Goal: Information Seeking & Learning: Learn about a topic

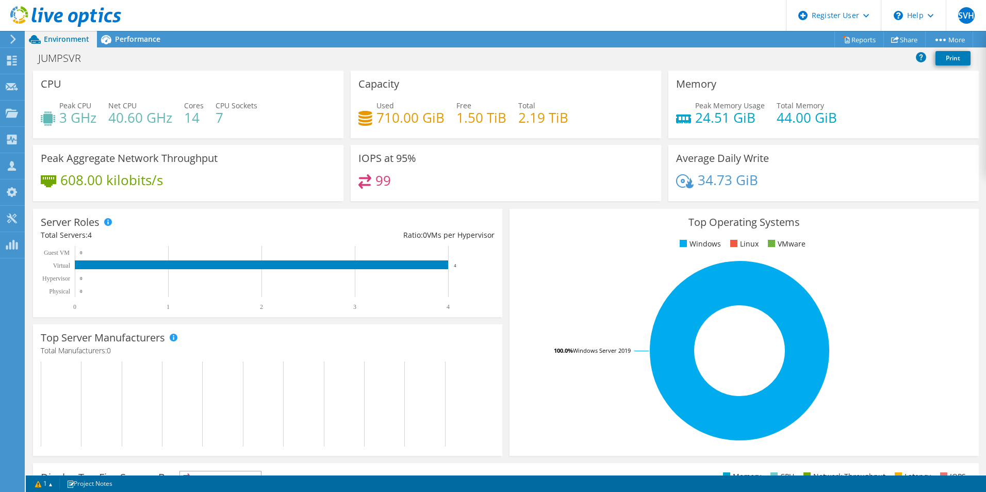
scroll to position [97, 0]
drag, startPoint x: 378, startPoint y: 116, endPoint x: 465, endPoint y: 118, distance: 87.2
click at [465, 118] on div "Used 710.00 GiB Free 1.50 TiB Total 2.19 TiB" at bounding box center [506, 117] width 295 height 34
drag, startPoint x: 438, startPoint y: 116, endPoint x: 337, endPoint y: 114, distance: 100.6
click at [337, 114] on div "CPU Peak CPU 3 GHz Net CPU 40.60 GHz Cores 14 CPU Sockets 7 Capacity Used 710.0…" at bounding box center [505, 139] width 953 height 137
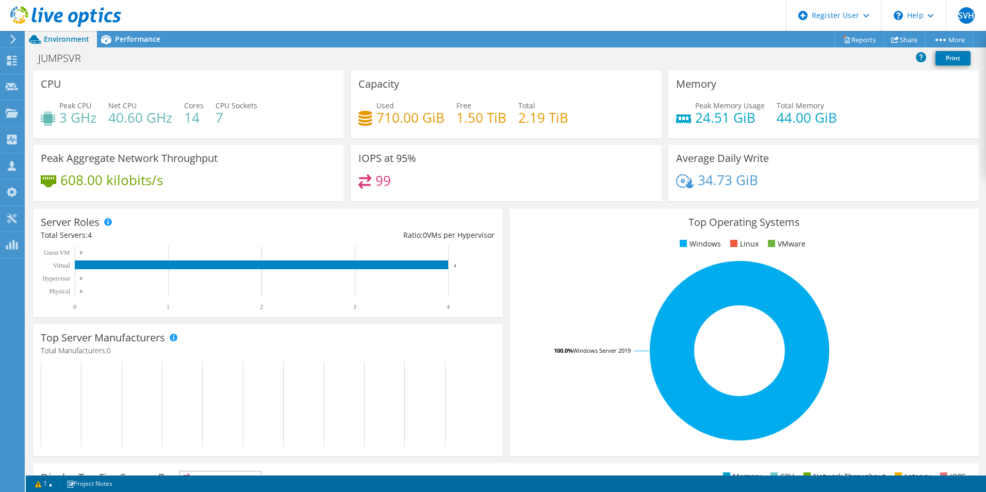
drag, startPoint x: 337, startPoint y: 114, endPoint x: 445, endPoint y: 205, distance: 140.9
click at [445, 205] on div "Server Roles Physical Servers represent bare metal servers that were targets of…" at bounding box center [267, 263] width 477 height 116
drag, startPoint x: 385, startPoint y: 187, endPoint x: 347, endPoint y: 181, distance: 38.6
click at [347, 181] on div "IOPS at 95% 99" at bounding box center [506, 173] width 318 height 56
drag, startPoint x: 347, startPoint y: 181, endPoint x: 470, endPoint y: 209, distance: 126.4
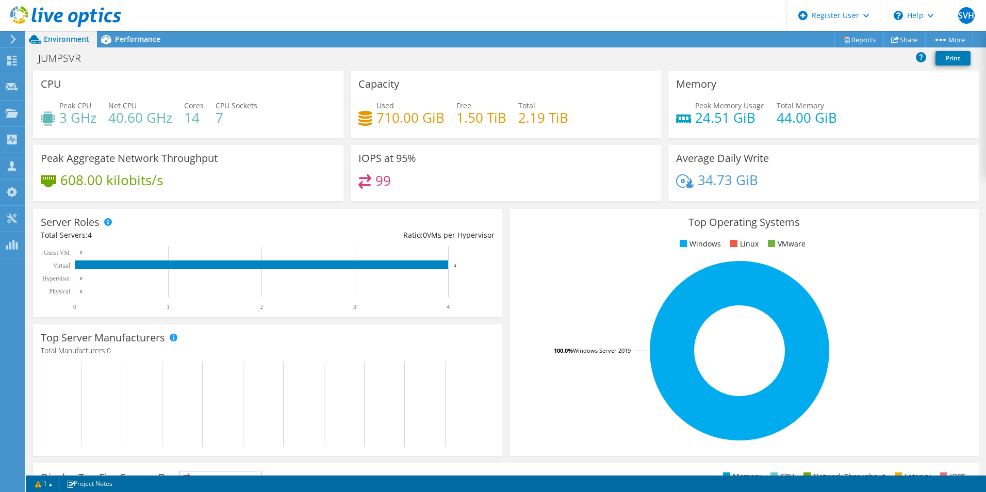
click at [465, 209] on div "Server Roles Physical Servers represent bare metal servers that were targets of…" at bounding box center [267, 263] width 469 height 108
drag, startPoint x: 405, startPoint y: 194, endPoint x: 330, endPoint y: 173, distance: 78.2
click at [330, 173] on div "CPU Peak CPU 3 GHz Net CPU 40.60 GHz Cores 14 CPU Sockets 7 Capacity Used 710.0…" at bounding box center [505, 139] width 953 height 137
drag, startPoint x: 330, startPoint y: 173, endPoint x: 502, endPoint y: 245, distance: 186.3
click at [506, 245] on div "Top Operating Systems Windows Linux VMware 100.0% Windows Server 2019" at bounding box center [744, 332] width 477 height 254
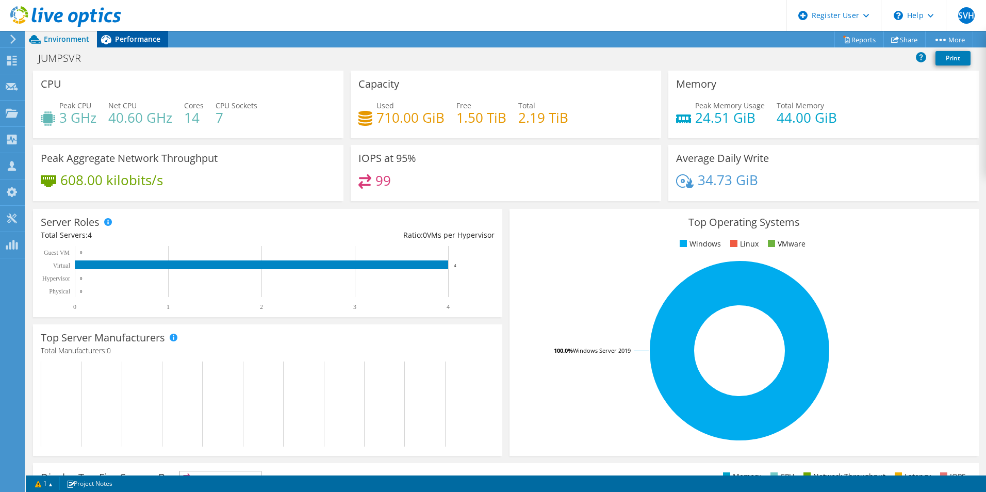
click at [137, 31] on div "Performance" at bounding box center [132, 39] width 71 height 17
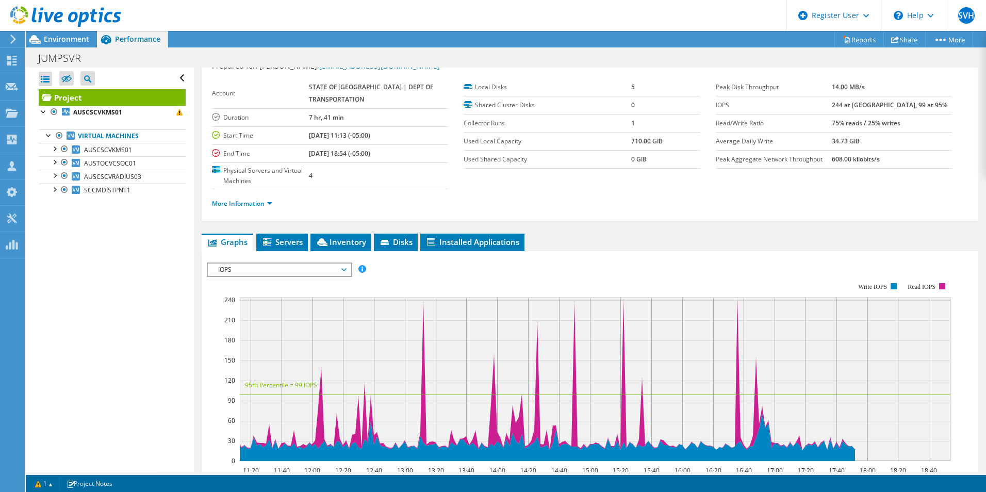
scroll to position [0, 0]
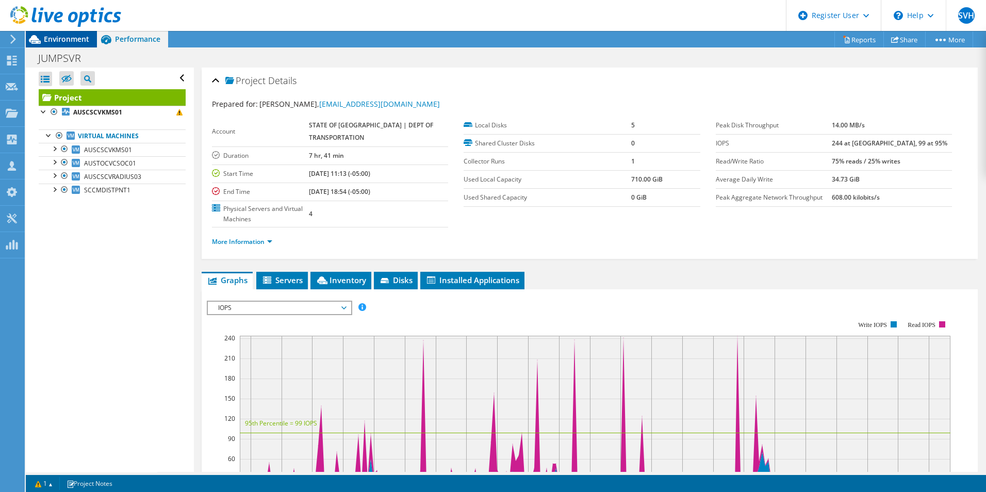
drag, startPoint x: 45, startPoint y: 36, endPoint x: 53, endPoint y: 41, distance: 8.6
click at [45, 36] on span "Environment" at bounding box center [66, 39] width 45 height 10
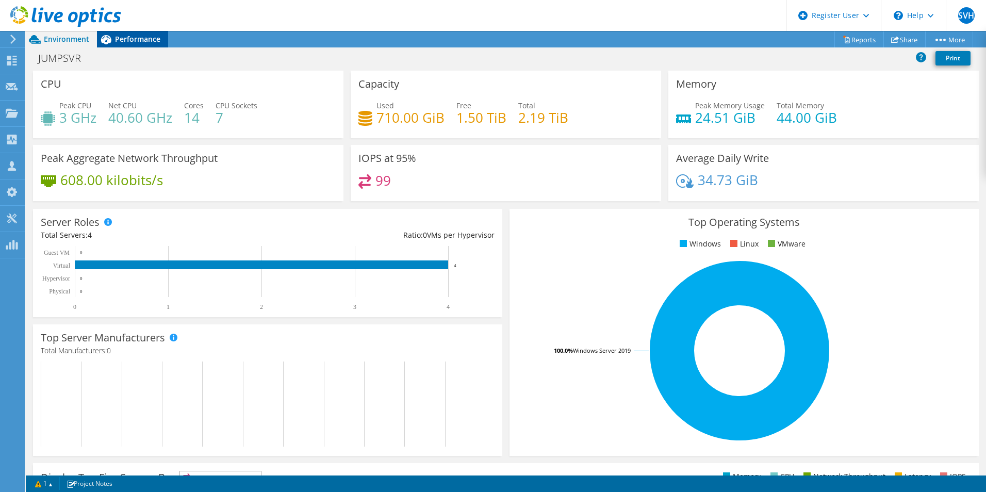
click at [127, 34] on span "Performance" at bounding box center [137, 39] width 45 height 10
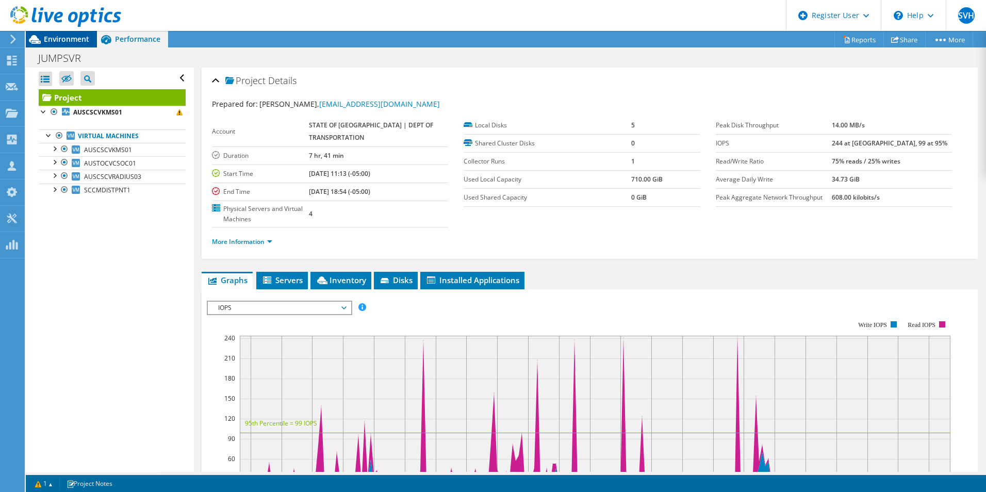
click at [62, 43] on div "Environment" at bounding box center [61, 39] width 71 height 17
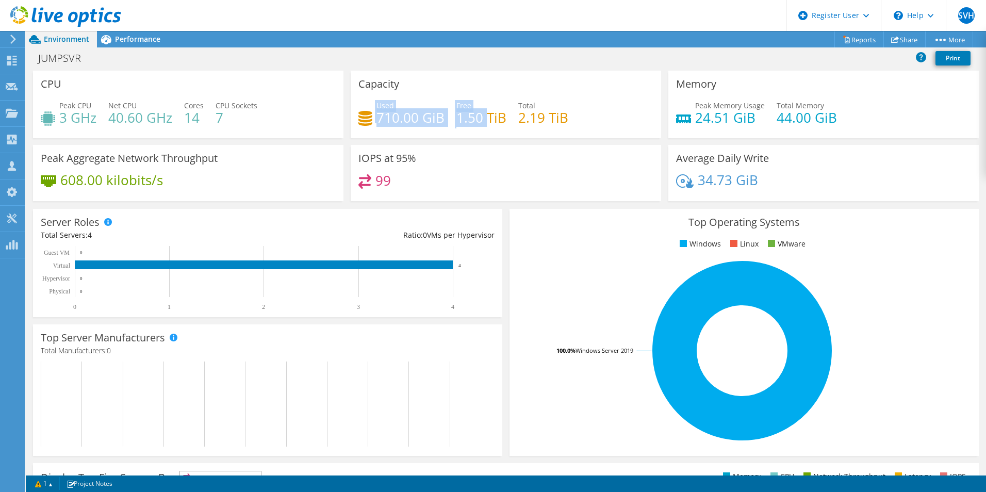
drag, startPoint x: 408, startPoint y: 114, endPoint x: 484, endPoint y: 114, distance: 75.8
click at [484, 114] on div "Used 710.00 GiB Free 1.50 TiB Total 2.19 TiB" at bounding box center [506, 117] width 295 height 34
drag, startPoint x: 484, startPoint y: 114, endPoint x: 528, endPoint y: 215, distance: 110.2
click at [528, 215] on div "Top Operating Systems Windows Linux VMware 100.0% Windows Server 2019" at bounding box center [744, 332] width 469 height 247
click at [122, 32] on div "Performance" at bounding box center [132, 39] width 71 height 17
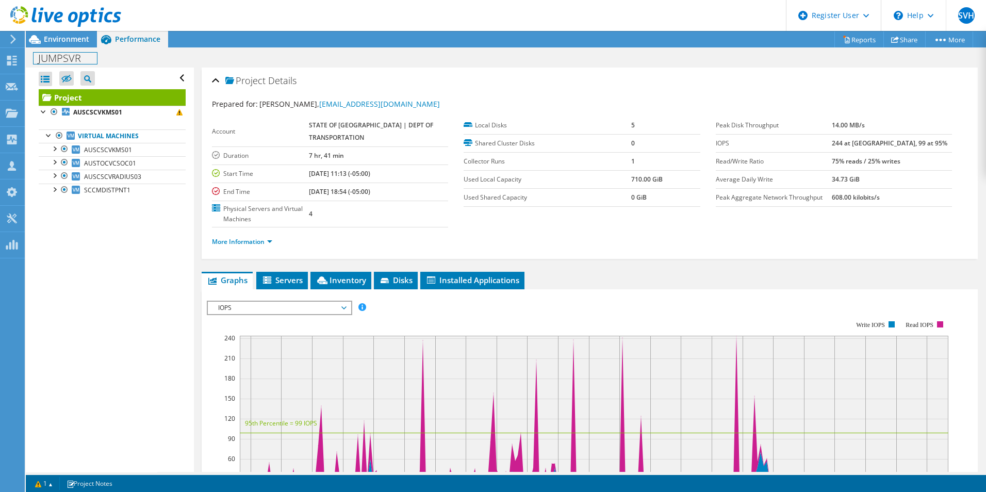
click at [74, 47] on div "JUMPSVR Print" at bounding box center [506, 57] width 961 height 20
click at [71, 40] on span "Environment" at bounding box center [66, 39] width 45 height 10
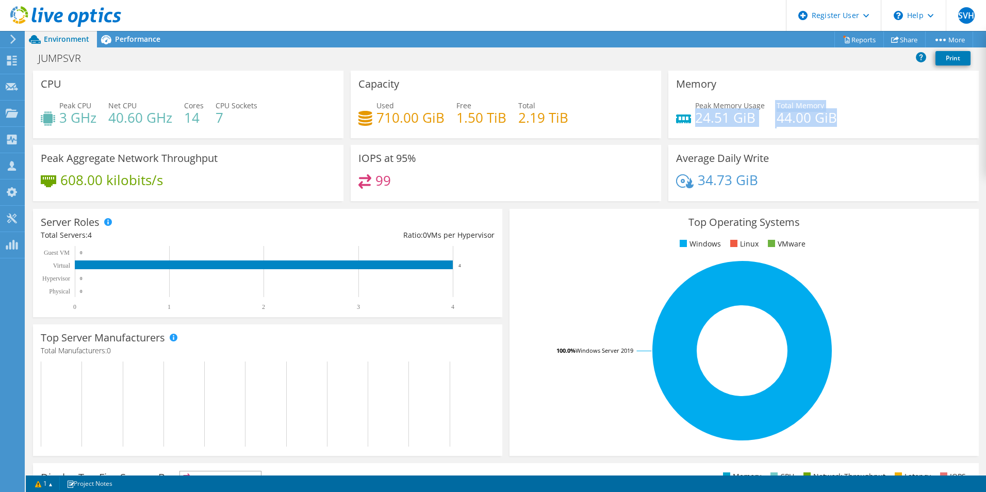
drag, startPoint x: 691, startPoint y: 110, endPoint x: 867, endPoint y: 111, distance: 176.4
click at [867, 111] on div "Peak Memory Usage 24.51 GiB Total Memory 44.00 GiB" at bounding box center [823, 117] width 295 height 34
drag, startPoint x: 867, startPoint y: 111, endPoint x: 887, endPoint y: 167, distance: 59.7
click at [887, 167] on div "Average Daily Write 34.73 GiB" at bounding box center [824, 173] width 311 height 56
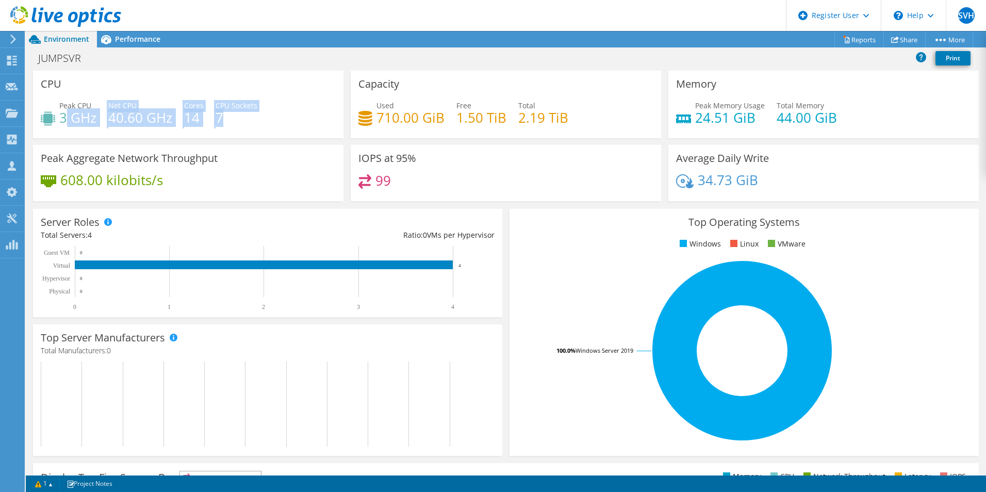
drag, startPoint x: 63, startPoint y: 116, endPoint x: 251, endPoint y: 116, distance: 187.8
click at [251, 116] on div "Peak CPU 3 GHz Net CPU 40.60 GHz Cores 14 CPU Sockets 7" at bounding box center [188, 117] width 295 height 34
drag, startPoint x: 251, startPoint y: 116, endPoint x: 290, endPoint y: 149, distance: 50.9
click at [295, 148] on div "Peak Aggregate Network Throughput 608.00 kilobits/s" at bounding box center [188, 173] width 311 height 56
click at [221, 117] on div "Peak CPU 3 GHz Net CPU 40.60 GHz Cores 14 CPU Sockets 7" at bounding box center [188, 117] width 295 height 34
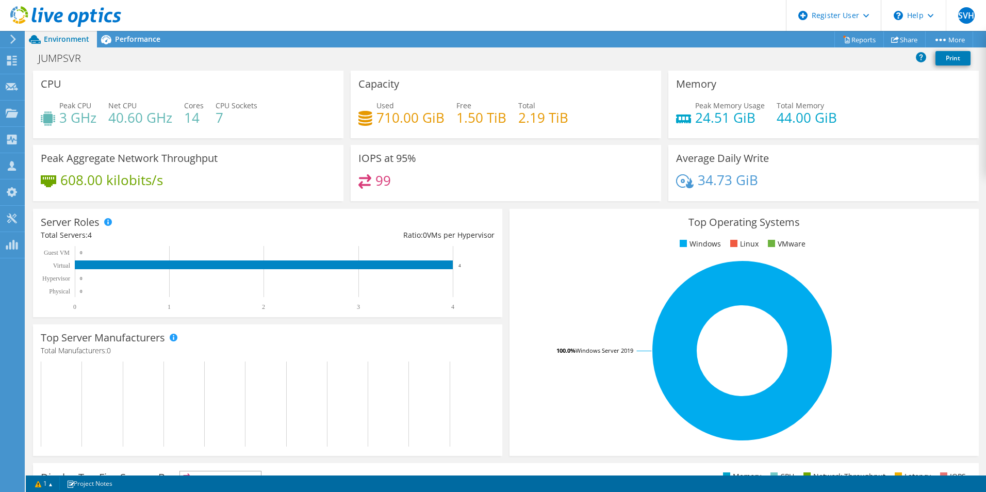
drag, startPoint x: 221, startPoint y: 117, endPoint x: 228, endPoint y: 146, distance: 30.2
click at [228, 146] on div "Peak Aggregate Network Throughput 608.00 kilobits/s" at bounding box center [188, 173] width 311 height 56
drag, startPoint x: 60, startPoint y: 117, endPoint x: 112, endPoint y: 120, distance: 51.6
click at [112, 120] on div "Peak CPU 3 GHz Net CPU 40.60 GHz Cores 14 CPU Sockets 7" at bounding box center [188, 117] width 295 height 34
drag, startPoint x: 112, startPoint y: 120, endPoint x: 182, endPoint y: 134, distance: 71.6
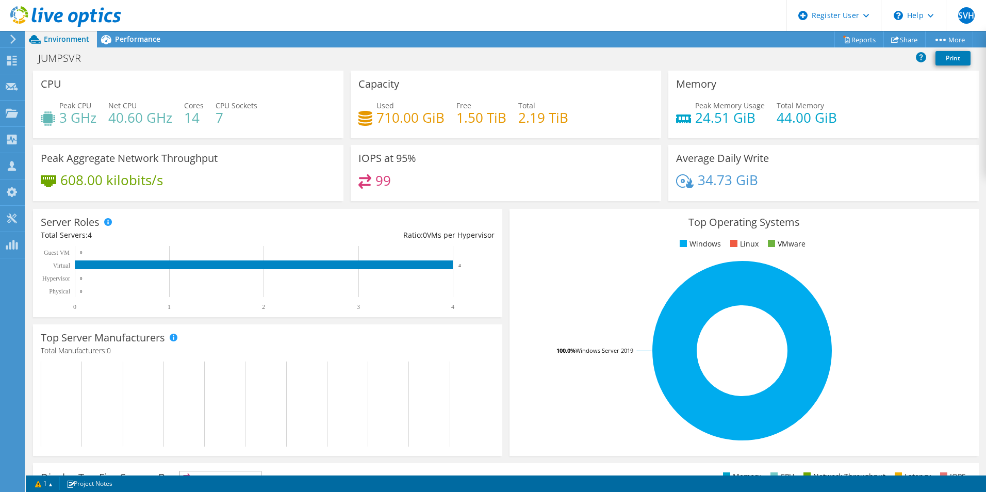
click at [182, 134] on div "CPU Peak CPU 3 GHz Net CPU 40.60 GHz Cores 14 CPU Sockets 7" at bounding box center [188, 105] width 311 height 68
drag, startPoint x: 108, startPoint y: 116, endPoint x: 168, endPoint y: 117, distance: 59.3
click at [168, 117] on h4 "40.60 GHz" at bounding box center [140, 117] width 64 height 11
drag, startPoint x: 168, startPoint y: 117, endPoint x: 180, endPoint y: 142, distance: 28.4
click at [180, 142] on div "CPU Peak CPU 3 GHz Net CPU 40.60 GHz Cores 14 CPU Sockets 7" at bounding box center [188, 108] width 318 height 74
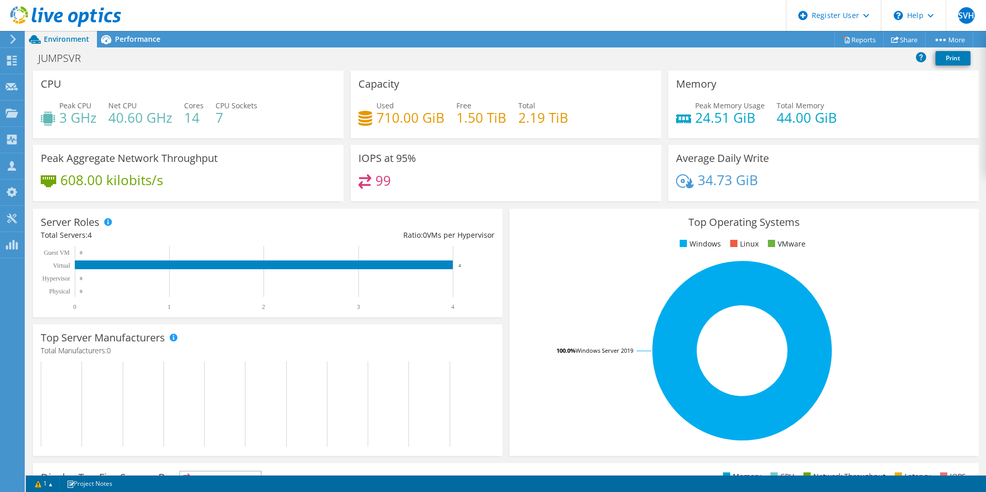
click at [117, 47] on div "JUMPSVR Print" at bounding box center [506, 58] width 961 height 23
click at [130, 43] on div "Performance" at bounding box center [132, 39] width 71 height 17
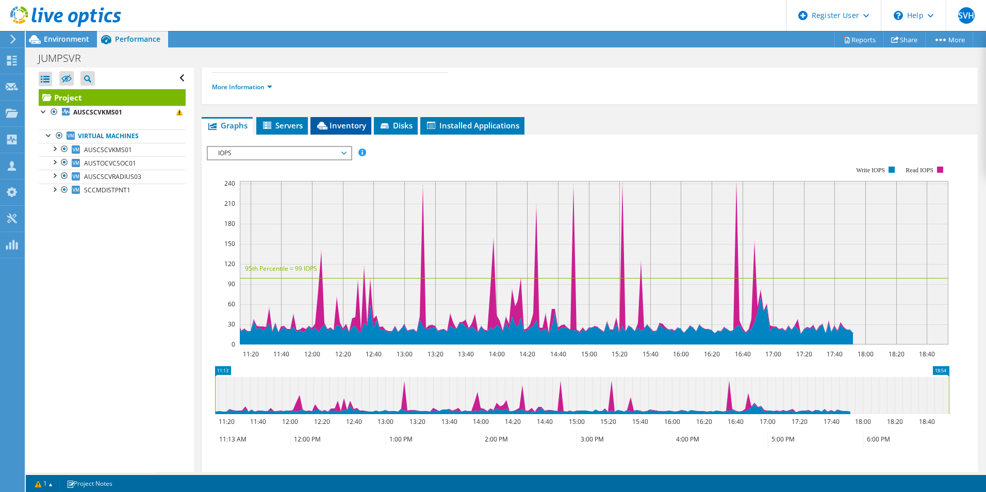
drag, startPoint x: 344, startPoint y: 126, endPoint x: 370, endPoint y: 141, distance: 31.0
click at [344, 126] on span "Inventory" at bounding box center [341, 125] width 51 height 10
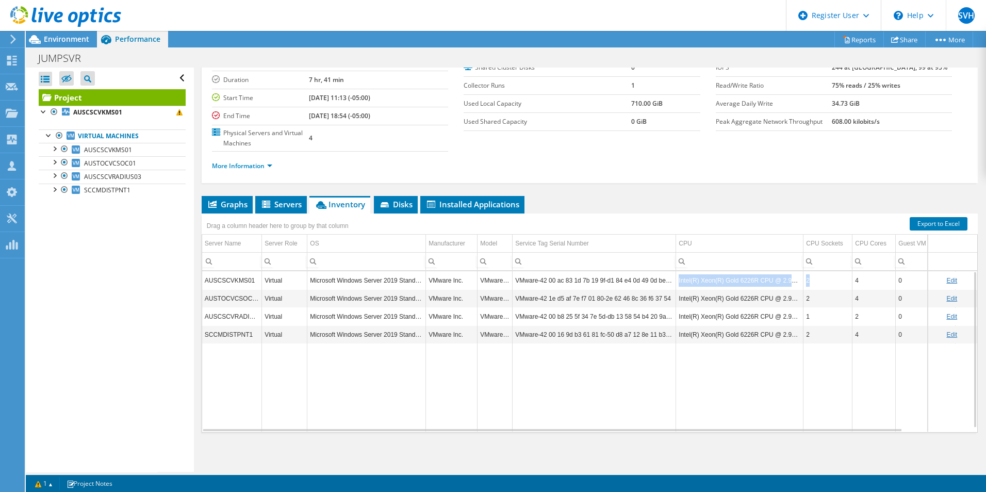
drag, startPoint x: 772, startPoint y: 279, endPoint x: 822, endPoint y: 279, distance: 50.0
click at [822, 279] on tr "AUSCSCVKMS01 Virtual Microsoft Windows Server 2019 Standard VMware Inc. VMware7…" at bounding box center [622, 280] width 841 height 18
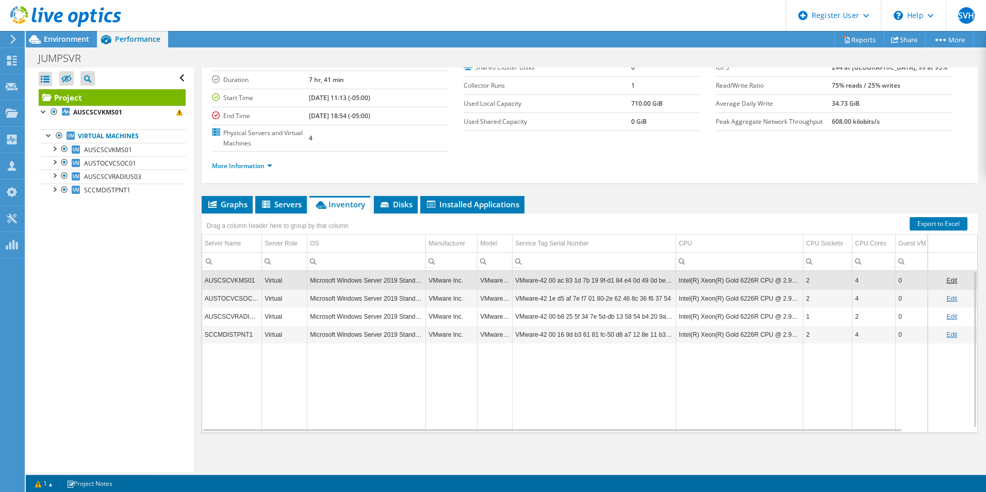
drag, startPoint x: 822, startPoint y: 279, endPoint x: 777, endPoint y: 355, distance: 87.9
click at [784, 378] on td "Data grid" at bounding box center [739, 388] width 127 height 88
drag, startPoint x: 774, startPoint y: 279, endPoint x: 805, endPoint y: 279, distance: 31.0
click at [805, 279] on tr "AUSCSCVKMS01 Virtual Microsoft Windows Server 2019 Standard VMware Inc. VMware7…" at bounding box center [622, 280] width 841 height 18
click at [791, 371] on td "Data grid" at bounding box center [739, 388] width 127 height 88
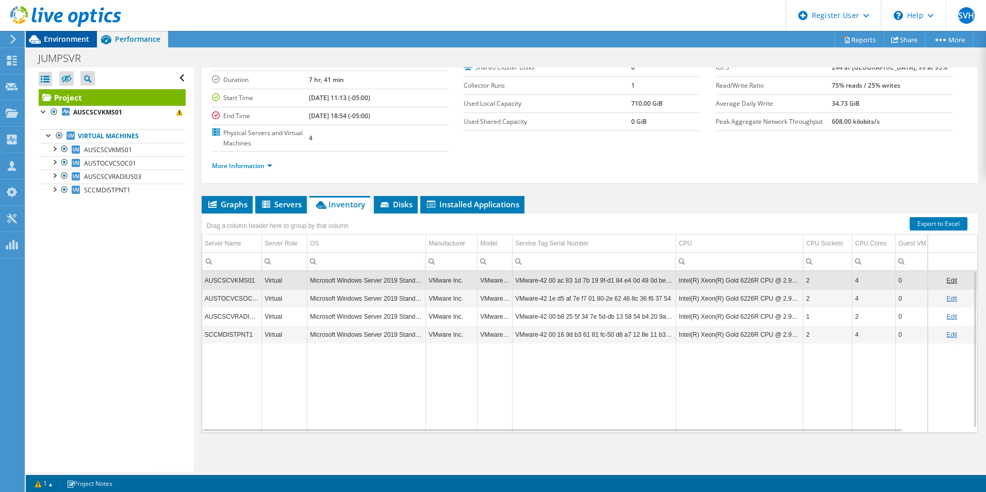
click at [55, 41] on span "Environment" at bounding box center [66, 39] width 45 height 10
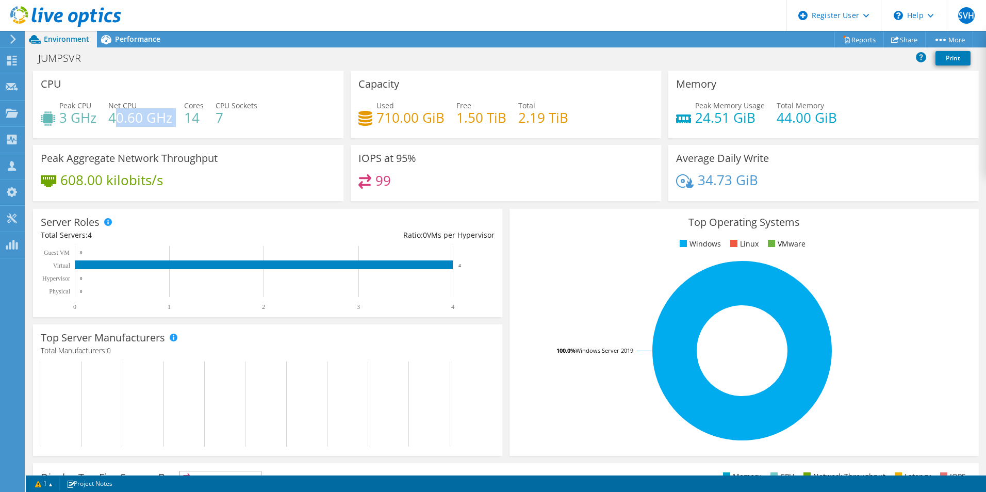
drag, startPoint x: 119, startPoint y: 119, endPoint x: 177, endPoint y: 122, distance: 58.4
click at [177, 122] on div "Peak CPU 3 GHz Net CPU 40.60 GHz Cores 14 CPU Sockets 7" at bounding box center [188, 117] width 295 height 34
drag, startPoint x: 177, startPoint y: 122, endPoint x: 190, endPoint y: 199, distance: 78.4
click at [190, 199] on div "Peak Aggregate Network Throughput 608.00 kilobits/s" at bounding box center [188, 173] width 311 height 56
drag, startPoint x: 227, startPoint y: 115, endPoint x: 58, endPoint y: 124, distance: 170.0
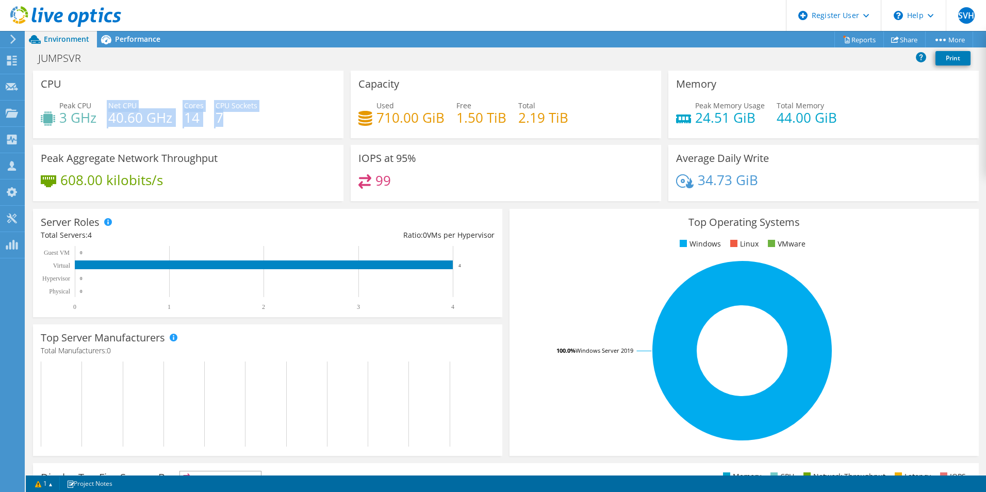
click at [58, 124] on div "Peak CPU 3 GHz Net CPU 40.60 GHz Cores 14 CPU Sockets 7" at bounding box center [188, 117] width 295 height 34
drag, startPoint x: 58, startPoint y: 124, endPoint x: 266, endPoint y: 174, distance: 213.7
click at [255, 167] on div "Peak Aggregate Network Throughput 608.00 kilobits/s" at bounding box center [188, 173] width 311 height 56
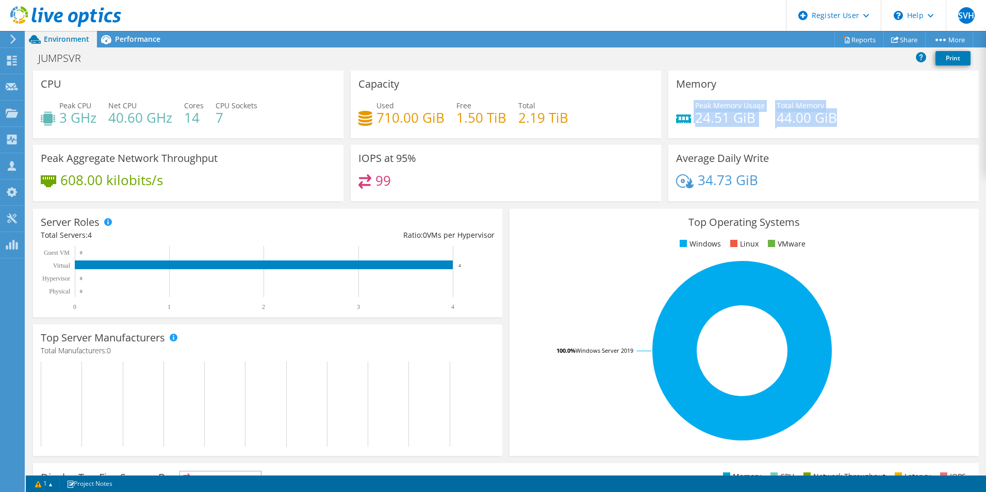
drag, startPoint x: 689, startPoint y: 120, endPoint x: 857, endPoint y: 120, distance: 168.2
click at [857, 120] on div "Peak Memory Usage 24.51 GiB Total Memory 44.00 GiB" at bounding box center [823, 117] width 295 height 34
drag, startPoint x: 857, startPoint y: 120, endPoint x: 586, endPoint y: 186, distance: 278.9
click at [586, 186] on div "99" at bounding box center [506, 185] width 295 height 22
click at [359, 84] on h3 "Capacity" at bounding box center [379, 83] width 41 height 11
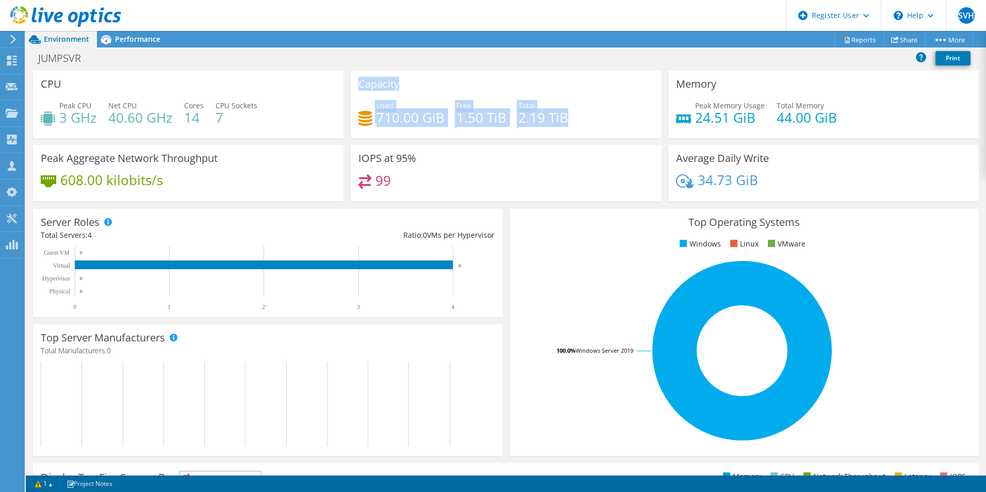
drag, startPoint x: 358, startPoint y: 83, endPoint x: 648, endPoint y: 123, distance: 292.6
click at [648, 123] on div "Capacity Used 710.00 GiB Free 1.50 TiB Total 2.19 TiB" at bounding box center [506, 105] width 311 height 68
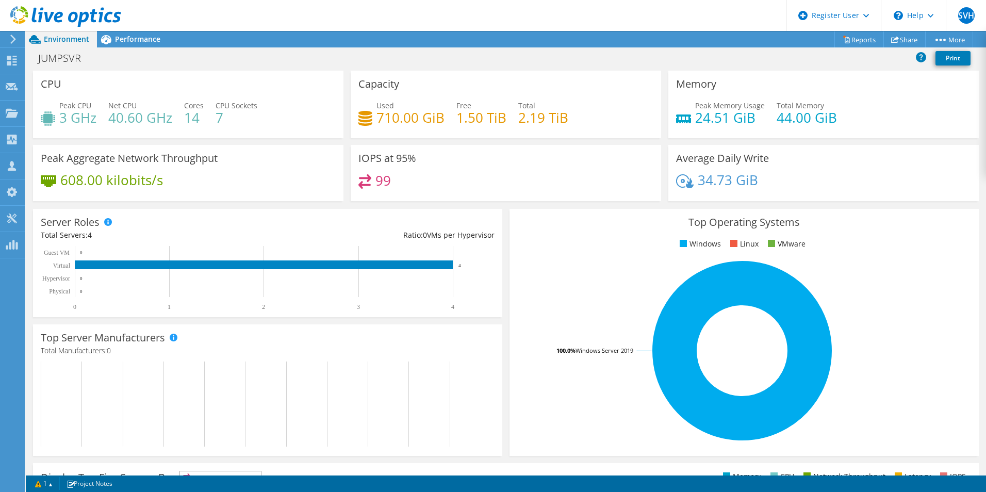
drag, startPoint x: 648, startPoint y: 123, endPoint x: 630, endPoint y: 163, distance: 43.9
click at [629, 157] on div "IOPS at 95% 99" at bounding box center [506, 173] width 311 height 56
click at [155, 35] on span "Performance" at bounding box center [137, 39] width 45 height 10
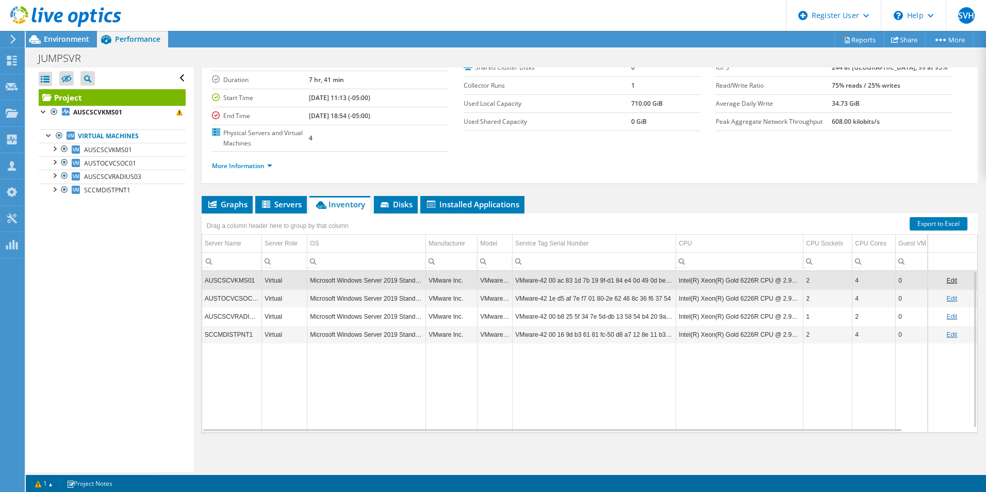
drag, startPoint x: 258, startPoint y: 160, endPoint x: 282, endPoint y: 167, distance: 24.5
click at [258, 160] on li "More Information" at bounding box center [245, 165] width 67 height 11
drag, startPoint x: 273, startPoint y: 172, endPoint x: 264, endPoint y: 169, distance: 9.3
click at [267, 171] on div "More Information" at bounding box center [590, 166] width 756 height 29
click at [264, 169] on link "More Information" at bounding box center [242, 165] width 60 height 9
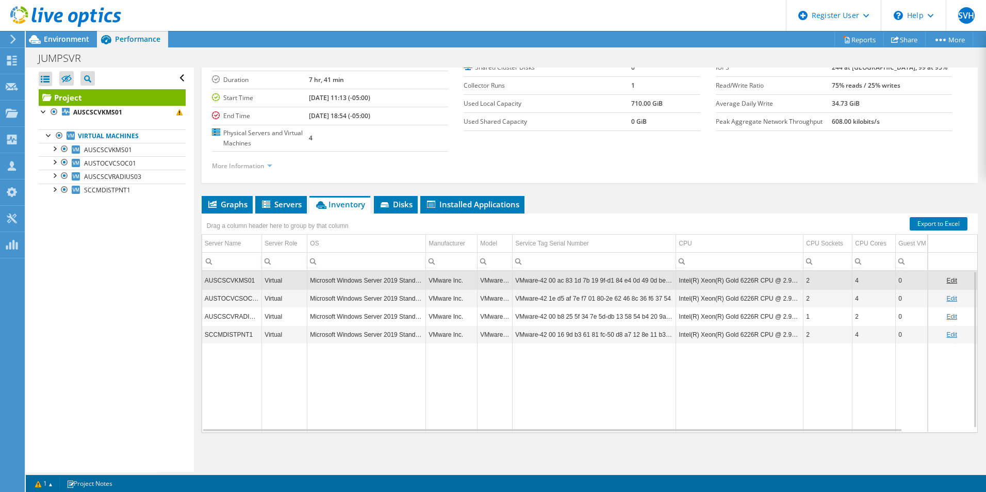
click at [263, 169] on link "More Information" at bounding box center [242, 165] width 60 height 9
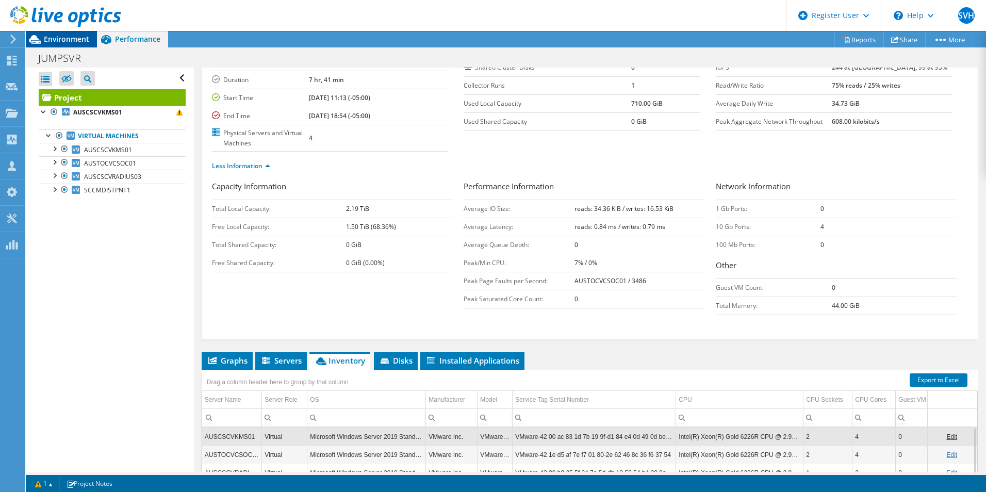
click at [73, 36] on span "Environment" at bounding box center [66, 39] width 45 height 10
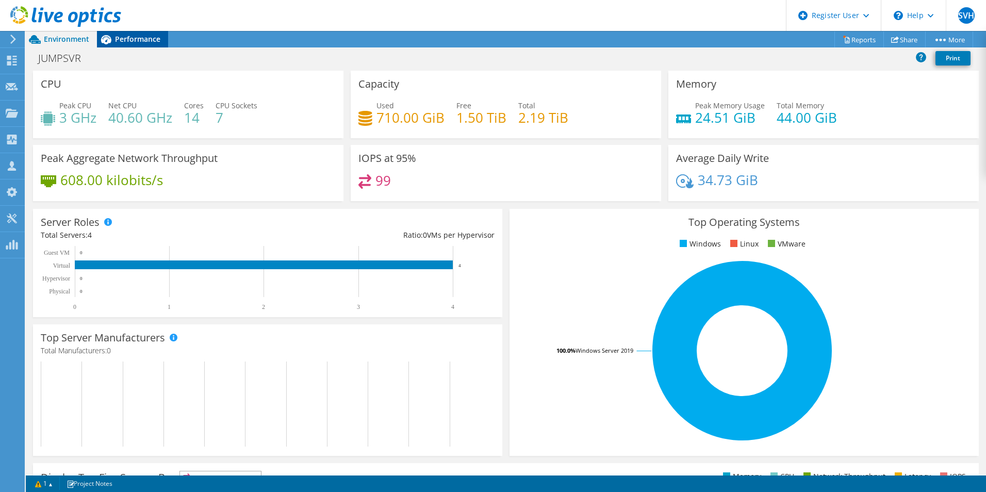
click at [120, 34] on span "Performance" at bounding box center [137, 39] width 45 height 10
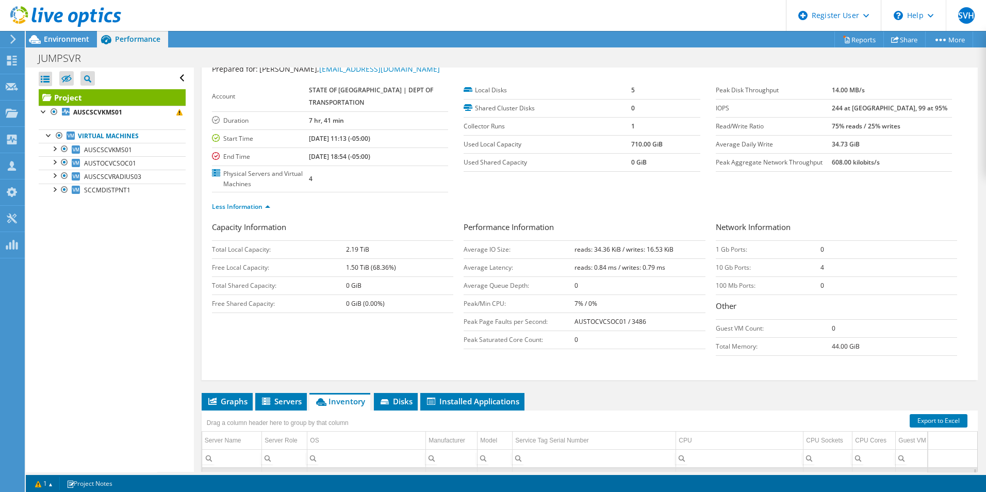
scroll to position [0, 0]
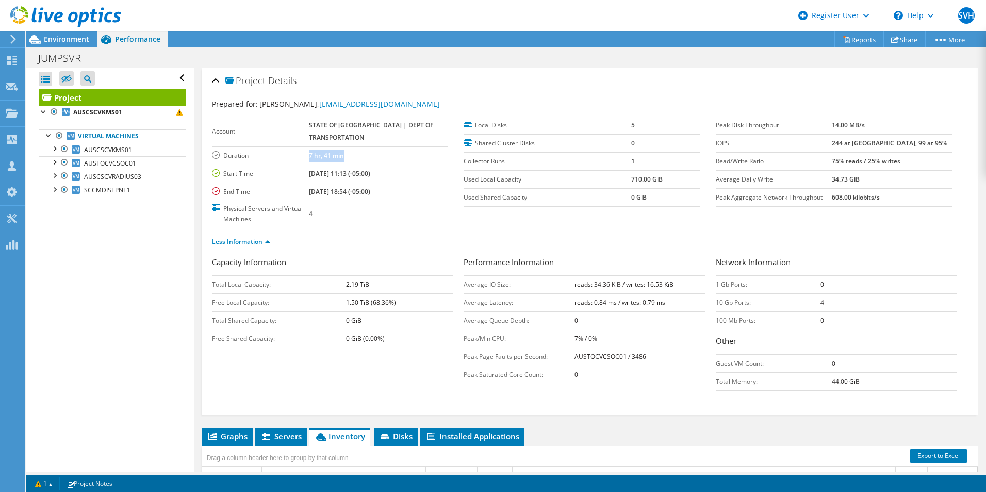
drag, startPoint x: 316, startPoint y: 147, endPoint x: 383, endPoint y: 151, distance: 67.7
click at [383, 151] on tr "Duration 7 hr, 41 min" at bounding box center [330, 156] width 236 height 18
click at [344, 157] on b "7 hr, 41 min" at bounding box center [326, 155] width 35 height 9
click at [78, 35] on span "Environment" at bounding box center [66, 39] width 45 height 10
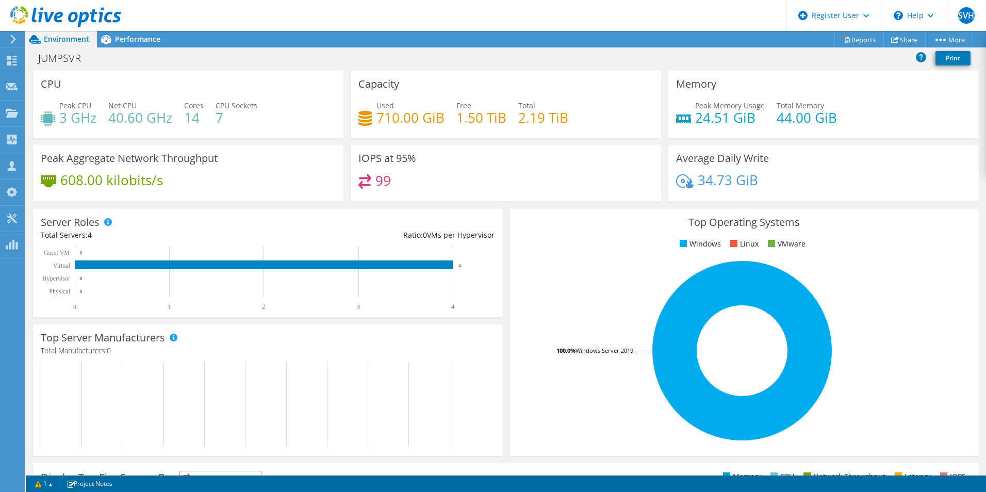
click at [135, 28] on header "SVH Dell User Samarth V Halawai Samarth.Halawai@dell.com Dell My Profile Log Ou…" at bounding box center [493, 15] width 986 height 31
click at [118, 26] on icon at bounding box center [65, 16] width 111 height 21
click at [131, 36] on span "Performance" at bounding box center [137, 39] width 45 height 10
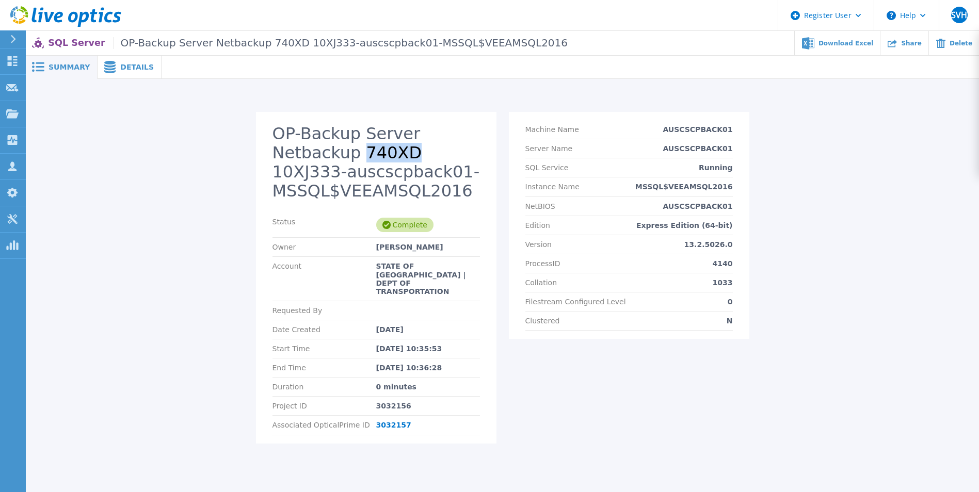
drag, startPoint x: 281, startPoint y: 151, endPoint x: 315, endPoint y: 151, distance: 34.6
click at [315, 151] on section "OP-Backup Server Netbackup 740XD 10XJ333-auscscpback01-MSSQL$VEEAMSQL2016 Statu…" at bounding box center [376, 277] width 240 height 331
drag, startPoint x: 315, startPoint y: 151, endPoint x: 351, endPoint y: 240, distance: 96.3
click at [328, 218] on div "Status Complete" at bounding box center [375, 225] width 207 height 25
drag, startPoint x: 124, startPoint y: 65, endPoint x: 132, endPoint y: 70, distance: 9.5
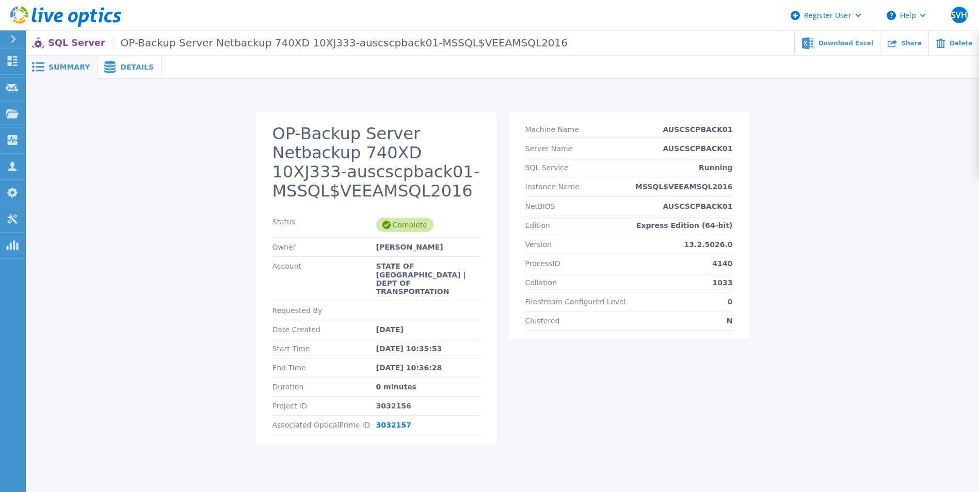
click at [125, 66] on span "Details" at bounding box center [137, 66] width 34 height 7
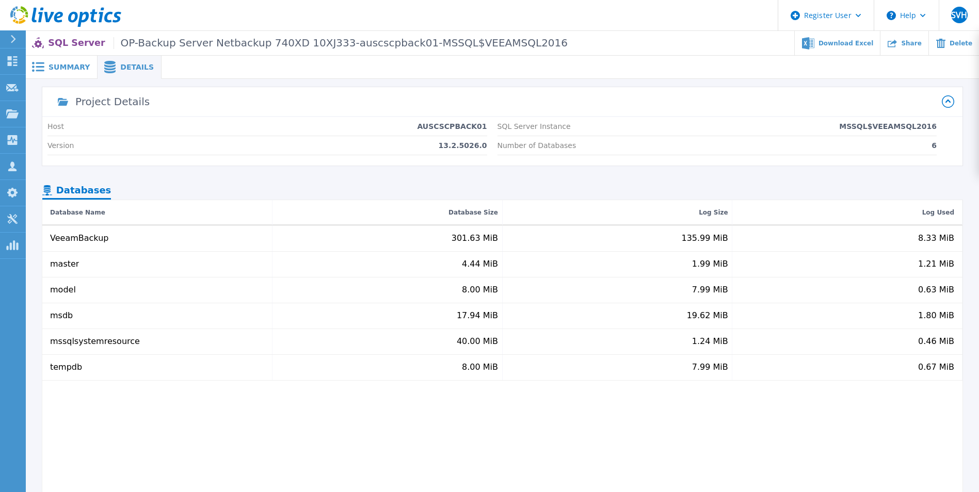
click at [61, 65] on span "Summary" at bounding box center [68, 66] width 41 height 7
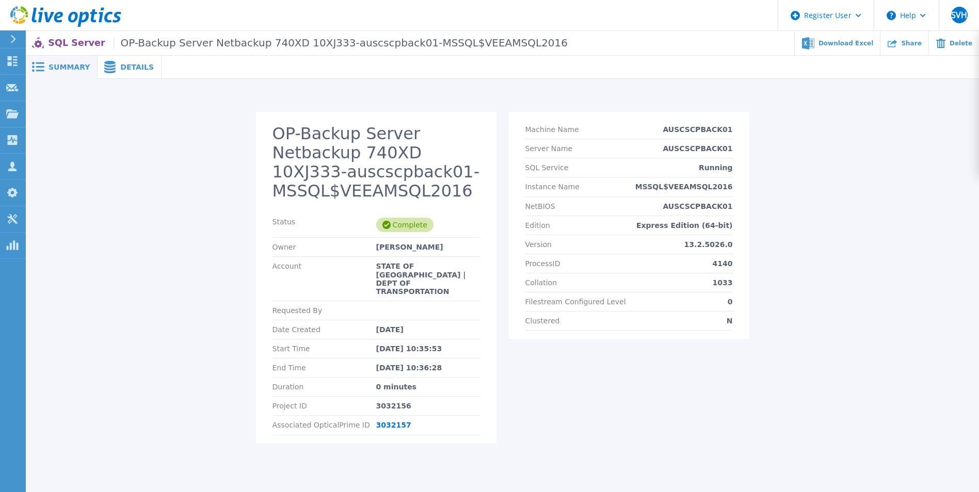
click at [128, 69] on span "Details" at bounding box center [137, 66] width 34 height 7
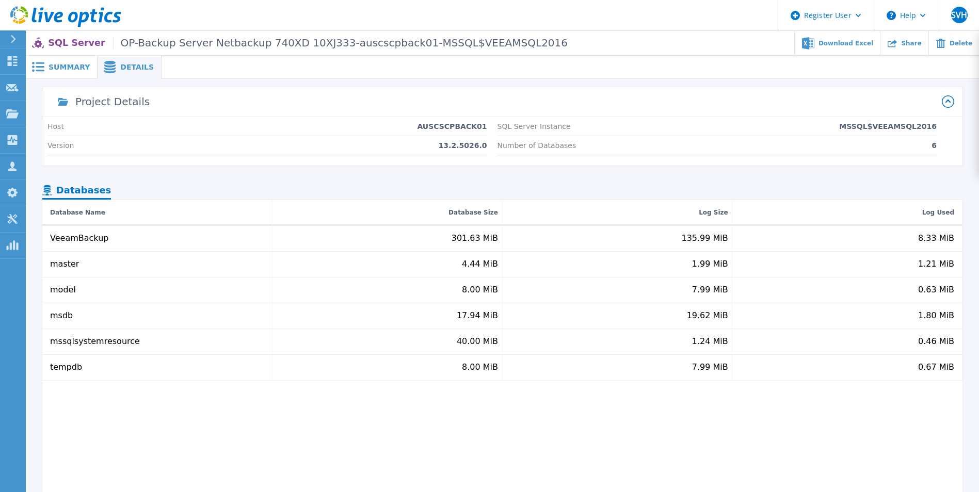
click at [84, 60] on div "Summary" at bounding box center [62, 67] width 72 height 23
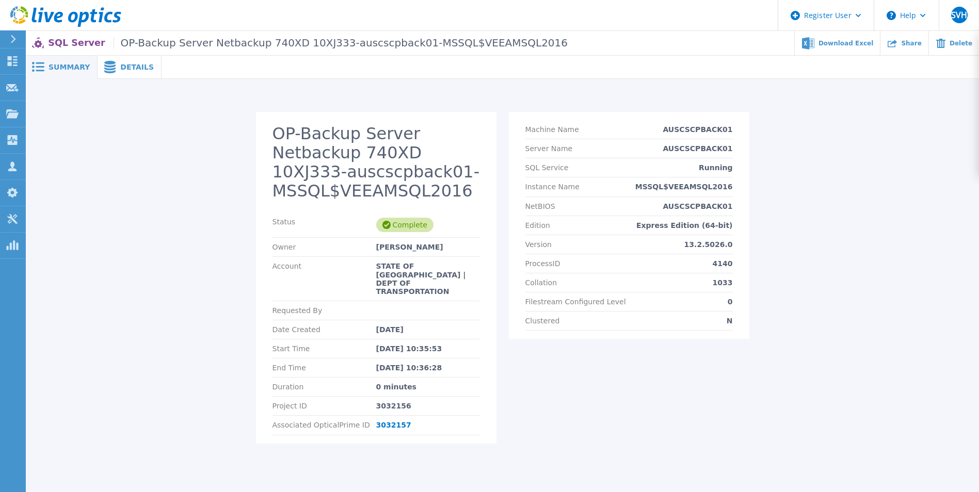
click at [114, 71] on span at bounding box center [108, 67] width 23 height 12
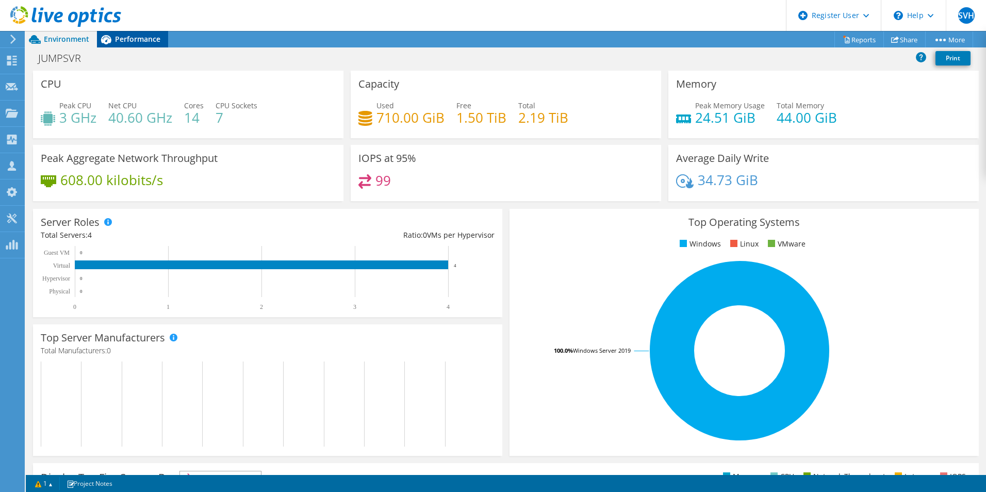
click at [131, 38] on span "Performance" at bounding box center [137, 39] width 45 height 10
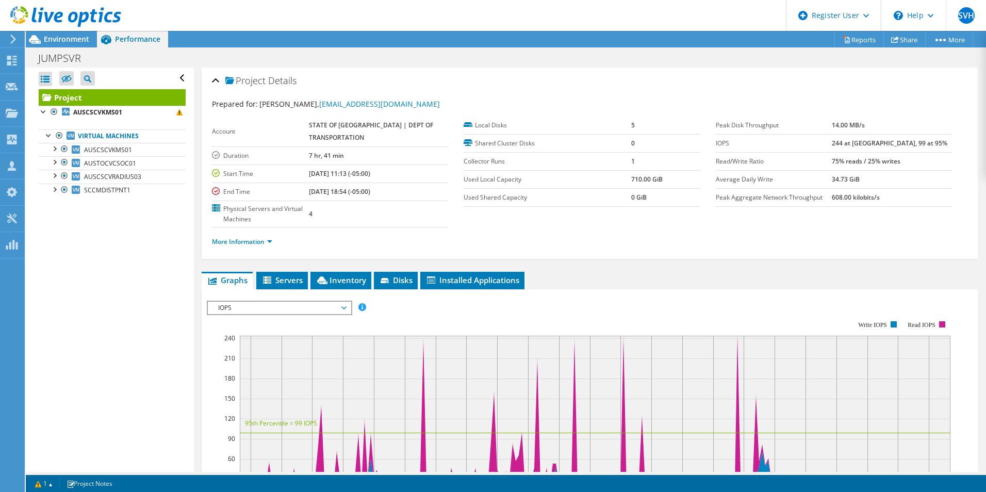
click at [232, 247] on li "More Information" at bounding box center [245, 241] width 67 height 11
click at [236, 243] on link "More Information" at bounding box center [242, 241] width 60 height 9
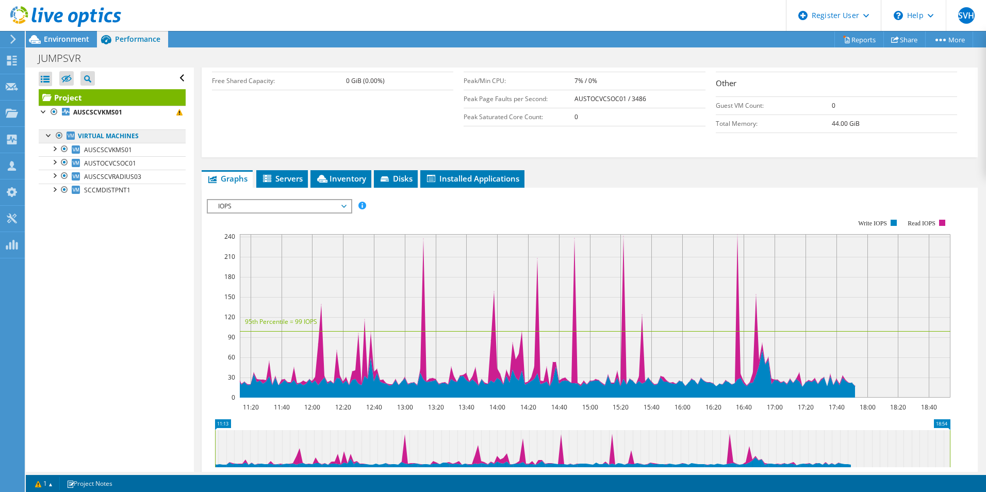
scroll to position [155, 0]
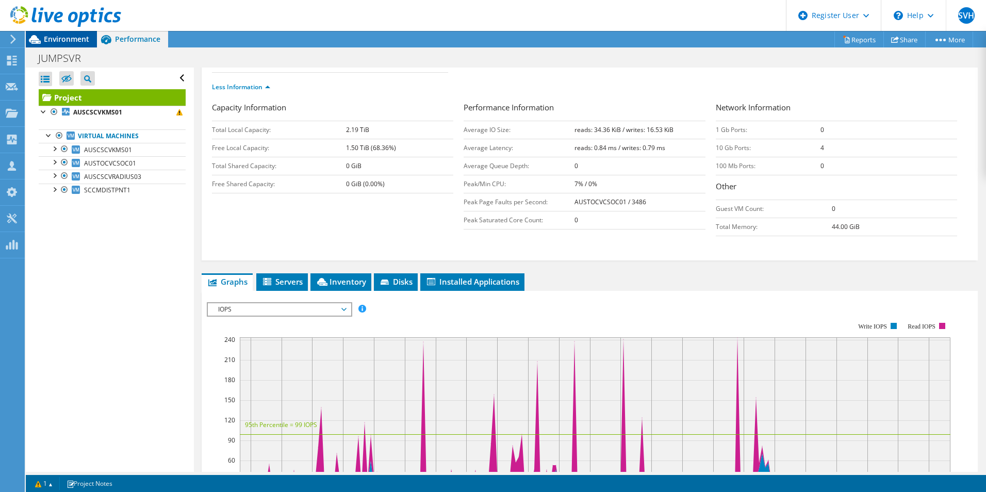
click at [70, 44] on div "Environment" at bounding box center [61, 39] width 71 height 17
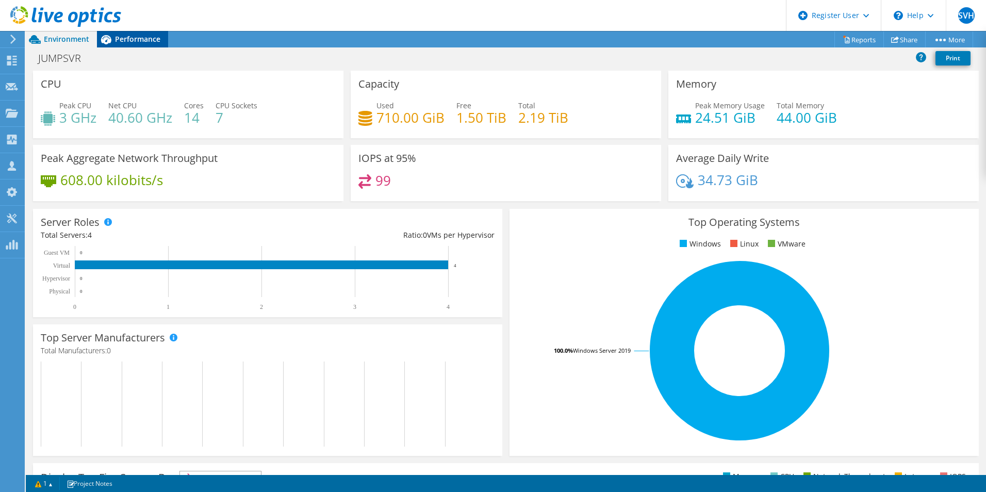
click at [141, 34] on span "Performance" at bounding box center [137, 39] width 45 height 10
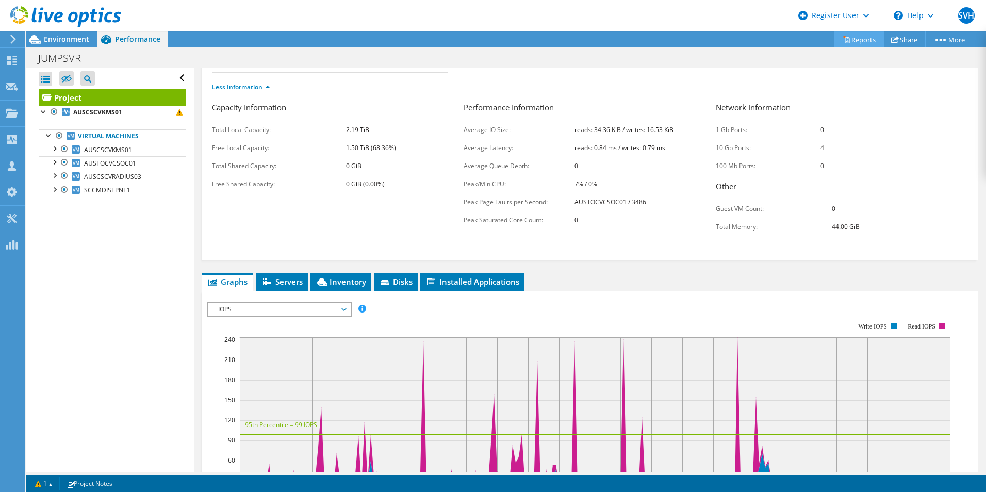
click at [850, 42] on link "Reports" at bounding box center [860, 39] width 50 height 16
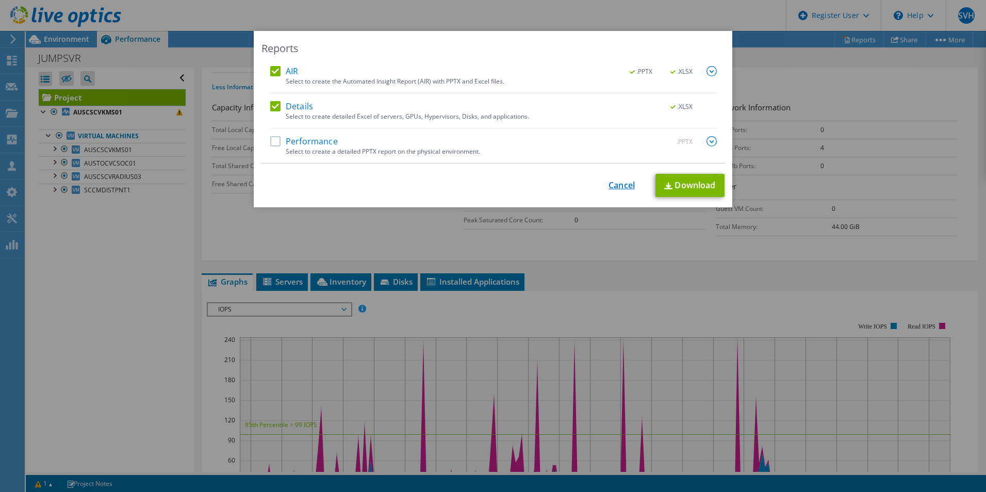
click at [609, 182] on link "Cancel" at bounding box center [622, 186] width 26 height 10
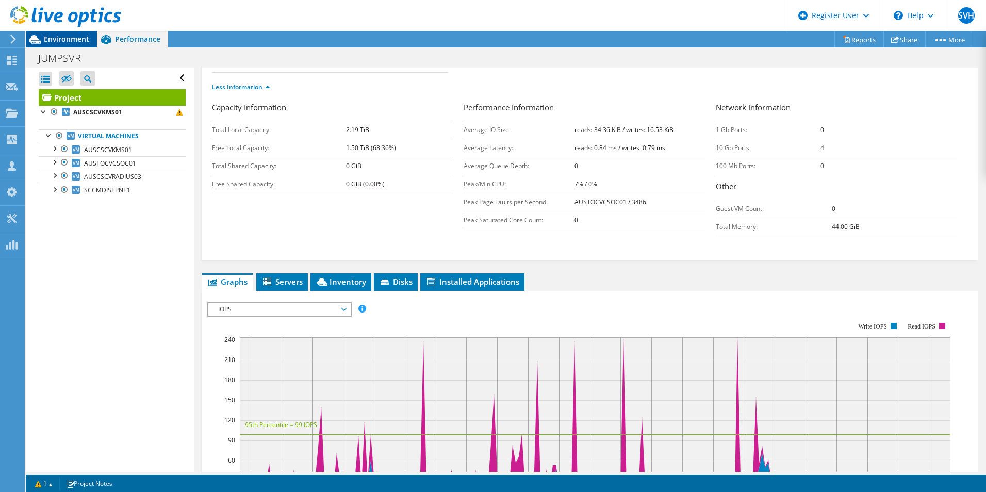
click at [64, 38] on span "Environment" at bounding box center [66, 39] width 45 height 10
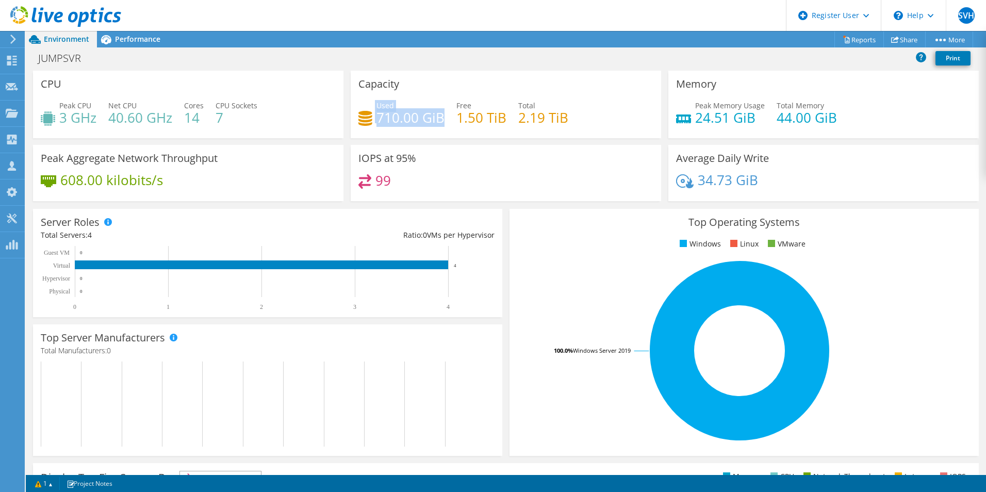
drag, startPoint x: 383, startPoint y: 123, endPoint x: 441, endPoint y: 123, distance: 58.3
click at [441, 123] on div "Used 710.00 GiB" at bounding box center [402, 111] width 86 height 23
drag, startPoint x: 441, startPoint y: 123, endPoint x: 493, endPoint y: 169, distance: 69.4
click at [487, 157] on div "IOPS at 95% 99" at bounding box center [506, 173] width 311 height 56
drag, startPoint x: 447, startPoint y: 123, endPoint x: 364, endPoint y: 115, distance: 83.5
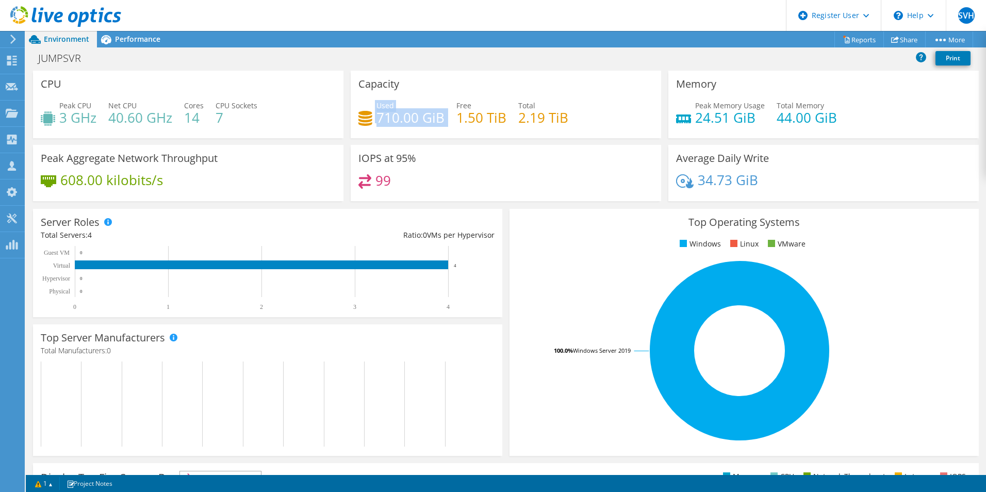
click at [364, 115] on div "Used 710.00 GiB Free 1.50 TiB Total 2.19 TiB" at bounding box center [506, 117] width 295 height 34
drag, startPoint x: 364, startPoint y: 115, endPoint x: 461, endPoint y: 176, distance: 115.2
click at [461, 176] on div "99" at bounding box center [506, 185] width 295 height 22
drag, startPoint x: 387, startPoint y: 120, endPoint x: 602, endPoint y: 120, distance: 214.6
click at [602, 120] on div "Used 710.00 GiB Free 1.50 TiB Total 2.19 TiB" at bounding box center [506, 117] width 295 height 34
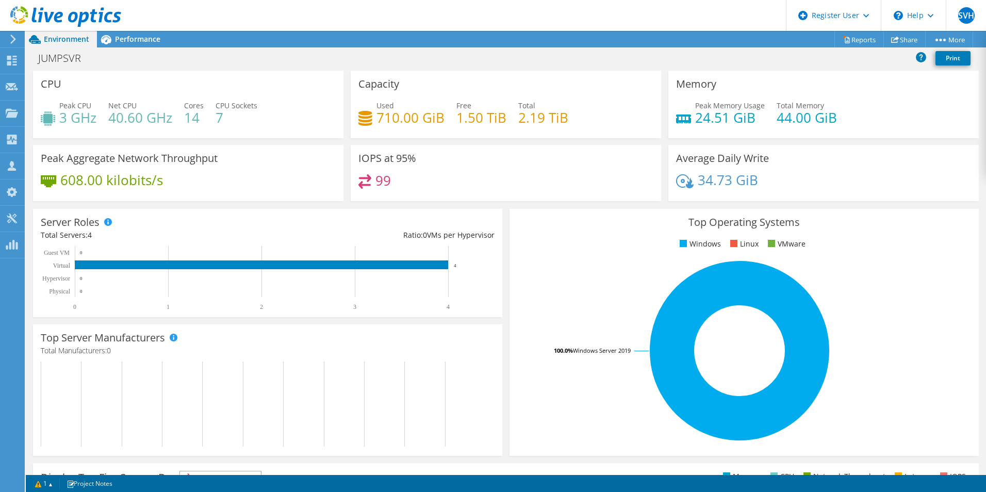
drag, startPoint x: 602, startPoint y: 120, endPoint x: 531, endPoint y: 202, distance: 109.0
click at [534, 196] on div "99" at bounding box center [506, 185] width 295 height 22
click at [133, 40] on span "Performance" at bounding box center [137, 39] width 45 height 10
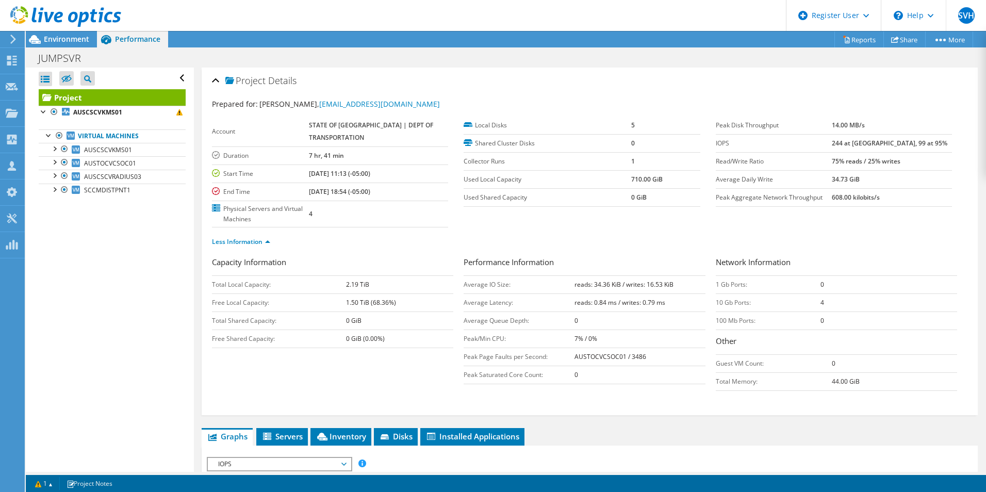
click at [76, 31] on div at bounding box center [60, 17] width 121 height 35
click at [78, 42] on span "Environment" at bounding box center [66, 39] width 45 height 10
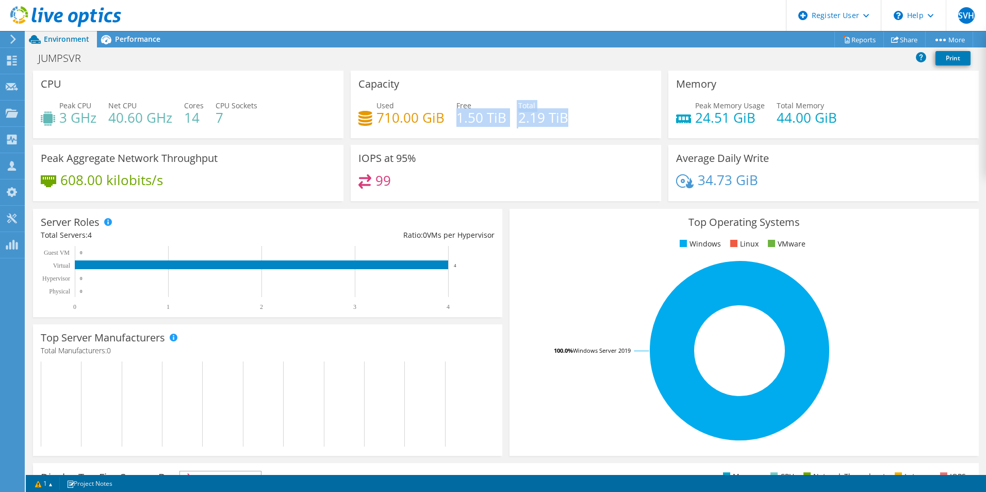
drag, startPoint x: 462, startPoint y: 119, endPoint x: 583, endPoint y: 119, distance: 120.7
click at [582, 119] on div "Used 710.00 GiB Free 1.50 TiB Total 2.19 TiB" at bounding box center [506, 117] width 295 height 34
drag, startPoint x: 583, startPoint y: 119, endPoint x: 604, endPoint y: 212, distance: 94.7
click at [604, 211] on div "Top Operating Systems Windows Linux VMware 100.0% Windows Server 2019" at bounding box center [744, 332] width 477 height 254
click at [116, 26] on icon at bounding box center [65, 16] width 111 height 21
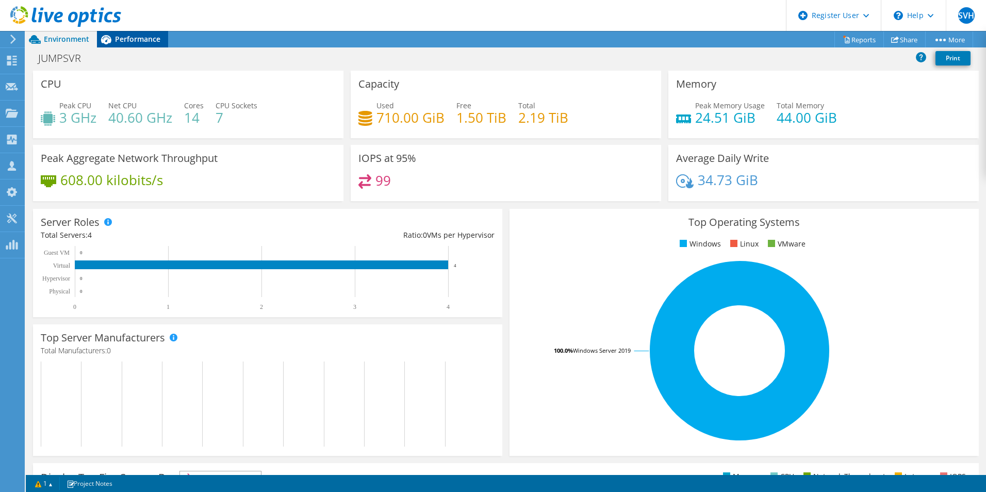
click at [120, 36] on div "SVH Dell User Samarth V Halawai Samarth.Halawai@dell.com Dell My Profile Log Ou…" at bounding box center [493, 246] width 986 height 492
click at [122, 37] on span "Performance" at bounding box center [137, 39] width 45 height 10
drag, startPoint x: 462, startPoint y: 124, endPoint x: 522, endPoint y: 128, distance: 59.5
click at [522, 128] on div "Used 710.00 GiB Free 1.50 TiB Total 2.19 TiB" at bounding box center [506, 117] width 295 height 34
drag, startPoint x: 522, startPoint y: 128, endPoint x: 512, endPoint y: 164, distance: 36.8
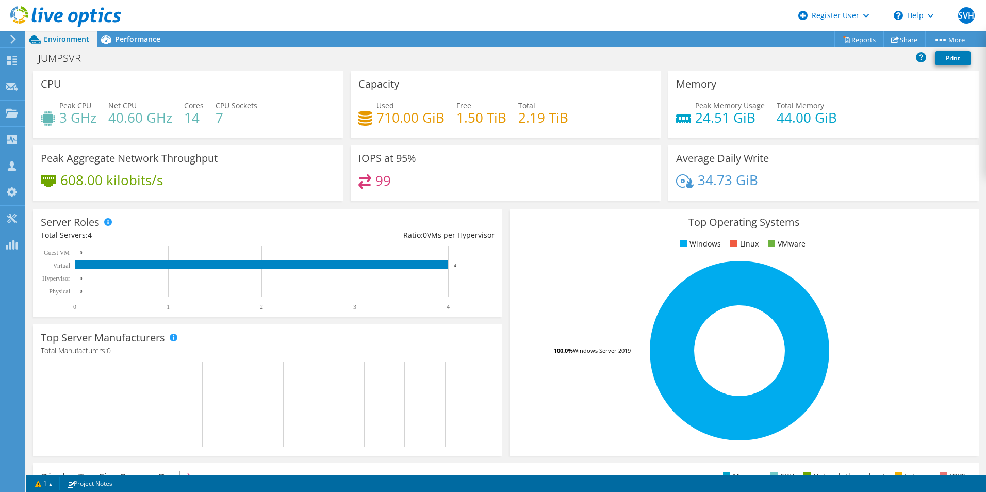
click at [512, 164] on div "IOPS at 95% 99" at bounding box center [506, 173] width 311 height 56
click at [128, 47] on div "Performance" at bounding box center [132, 39] width 71 height 17
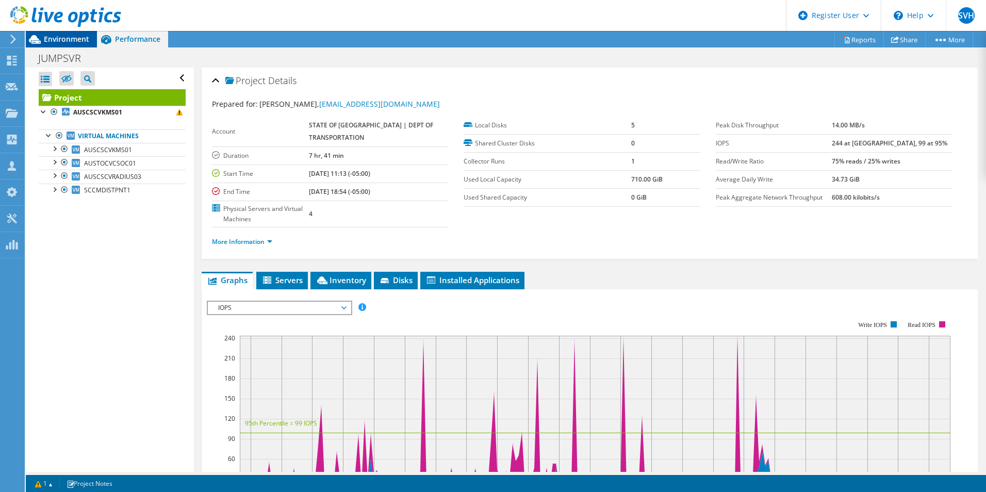
click at [92, 42] on div "Environment" at bounding box center [61, 39] width 71 height 17
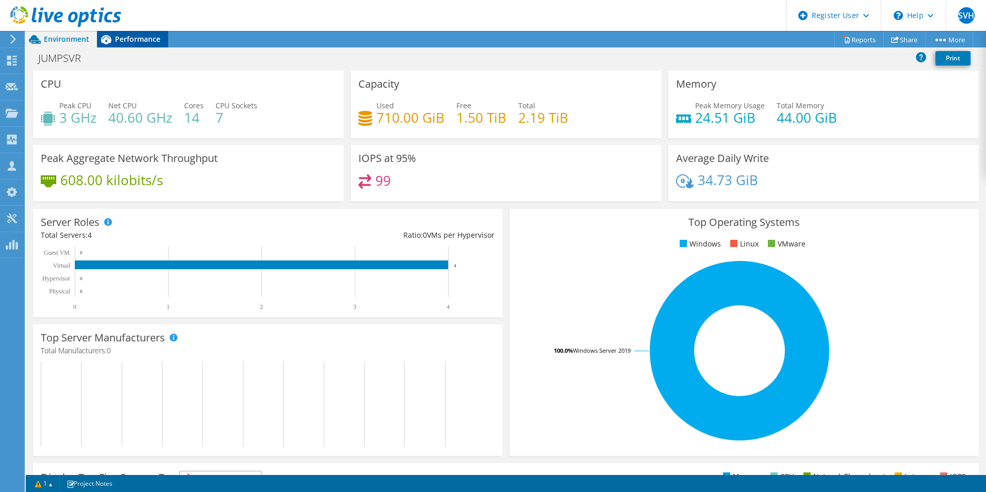
click at [128, 40] on span "Performance" at bounding box center [137, 39] width 45 height 10
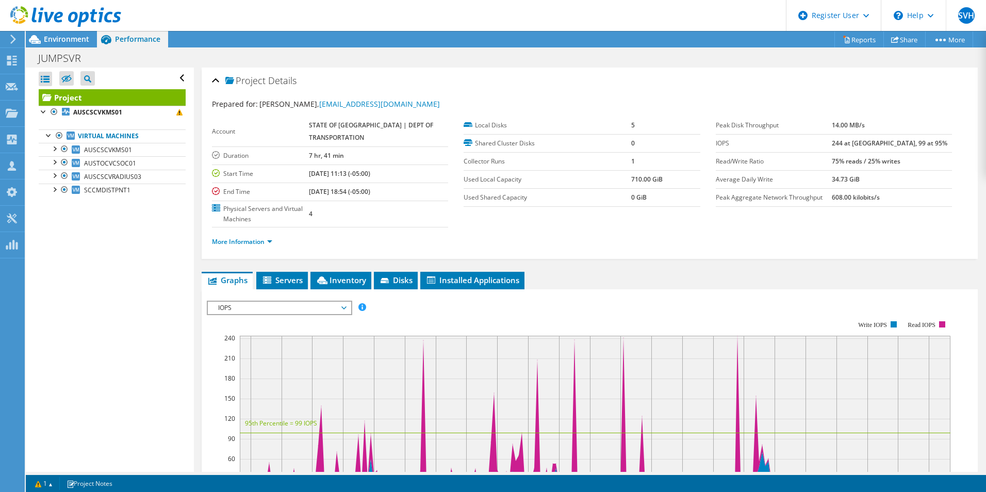
click at [74, 34] on div at bounding box center [60, 17] width 121 height 35
click at [75, 37] on span "Environment" at bounding box center [66, 39] width 45 height 10
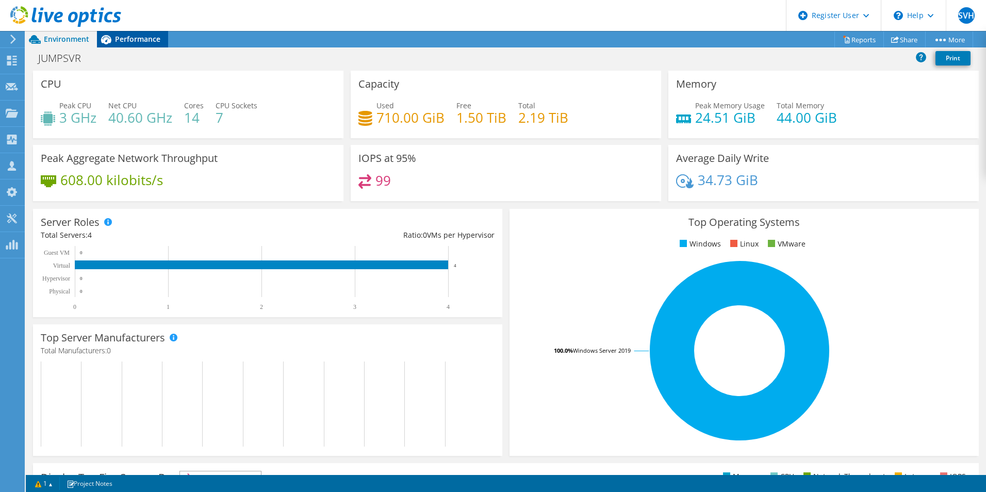
click at [136, 47] on div "Performance" at bounding box center [132, 39] width 71 height 17
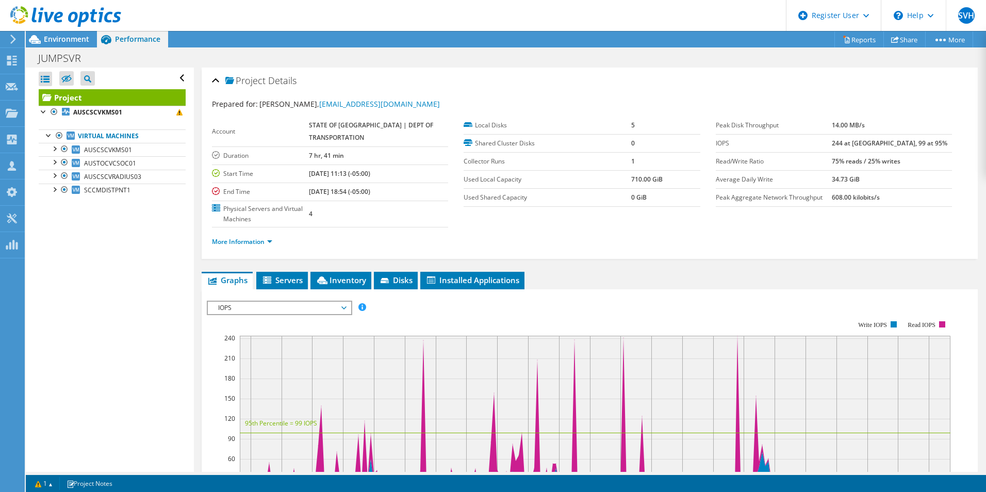
click at [266, 246] on li "More Information" at bounding box center [245, 241] width 67 height 11
click at [267, 244] on link "More Information" at bounding box center [242, 241] width 60 height 9
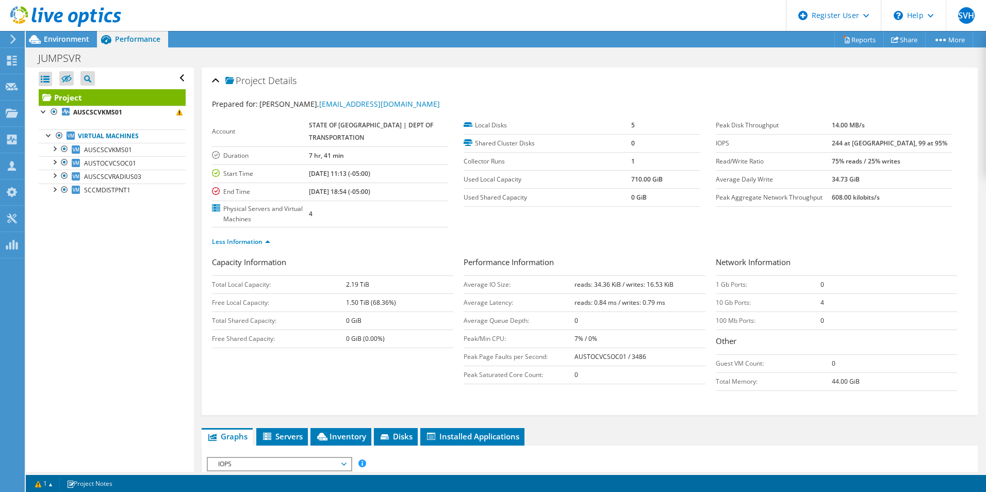
drag, startPoint x: 886, startPoint y: 145, endPoint x: 910, endPoint y: 146, distance: 24.8
click at [910, 146] on tr "IOPS 244 at [GEOGRAPHIC_DATA], 99 at 95%" at bounding box center [834, 143] width 236 height 18
click at [833, 164] on label "Read/Write Ratio" at bounding box center [774, 161] width 117 height 10
drag, startPoint x: 844, startPoint y: 147, endPoint x: 919, endPoint y: 146, distance: 74.3
click at [918, 146] on tr "IOPS 244 at [GEOGRAPHIC_DATA], 99 at 95%" at bounding box center [834, 143] width 236 height 18
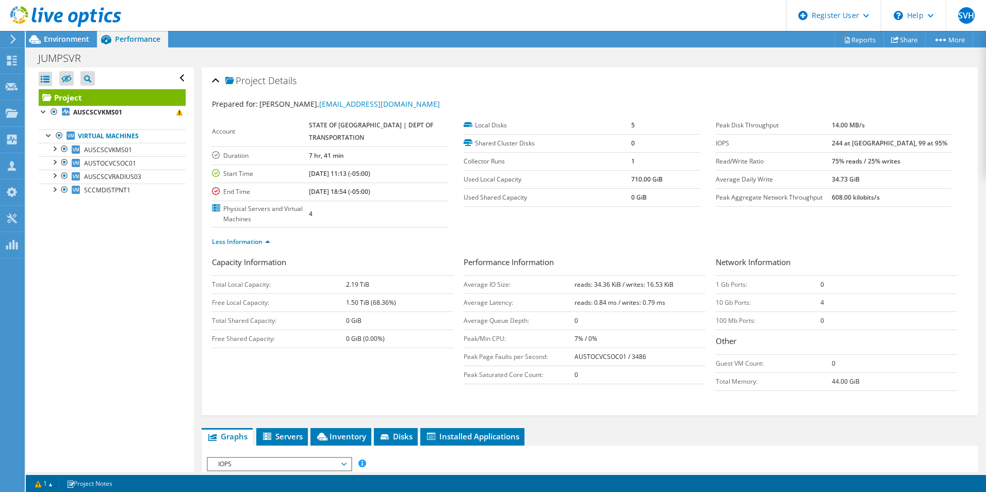
drag, startPoint x: 919, startPoint y: 146, endPoint x: 791, endPoint y: 184, distance: 133.5
click at [791, 184] on label "Average Daily Write" at bounding box center [774, 179] width 117 height 10
drag, startPoint x: 907, startPoint y: 141, endPoint x: 947, endPoint y: 141, distance: 39.7
click at [947, 141] on div "Peak Disk Throughput 14.00 MB/s IOPS 244 at [GEOGRAPHIC_DATA], 99 at 95% Read/W…" at bounding box center [842, 162] width 252 height 90
click at [852, 225] on section "Prepared for: [PERSON_NAME], [EMAIL_ADDRESS][DOMAIN_NAME] Account STATE OF [GEO…" at bounding box center [590, 178] width 756 height 158
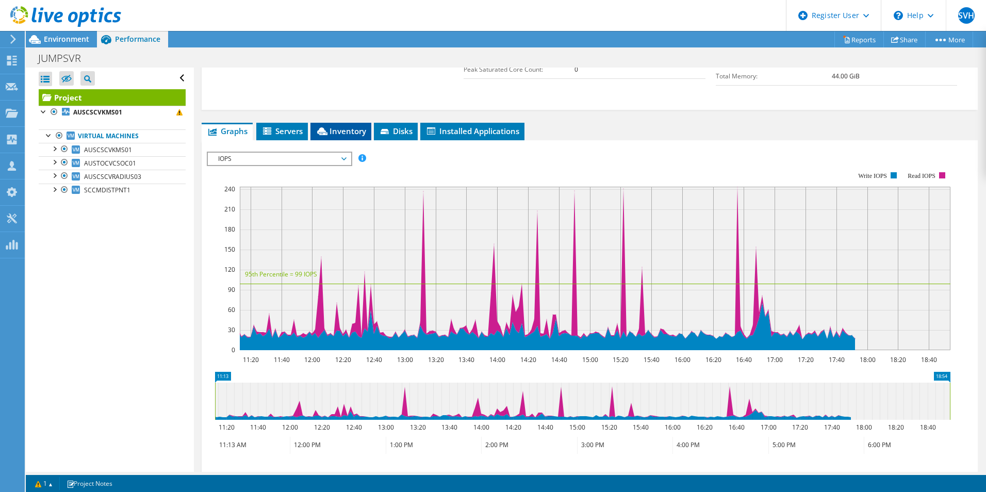
click at [331, 133] on span "Inventory" at bounding box center [341, 131] width 51 height 10
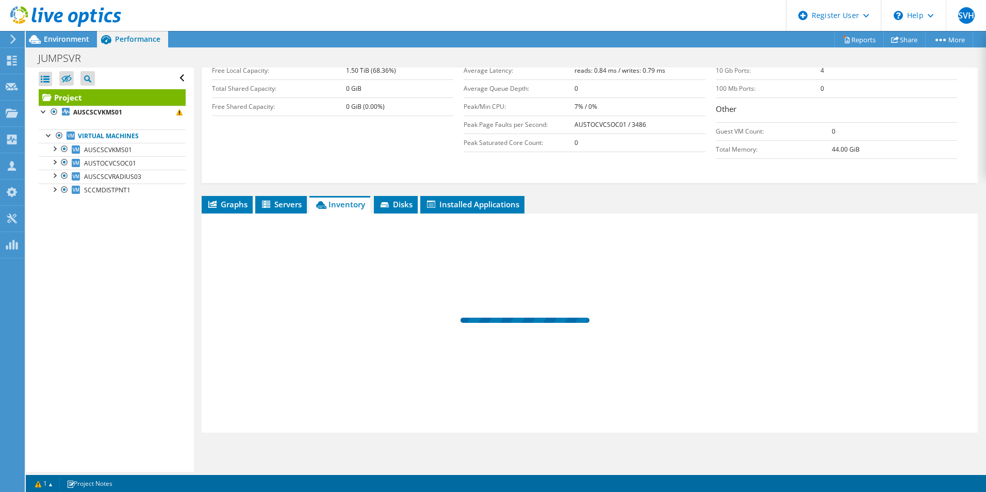
scroll to position [232, 0]
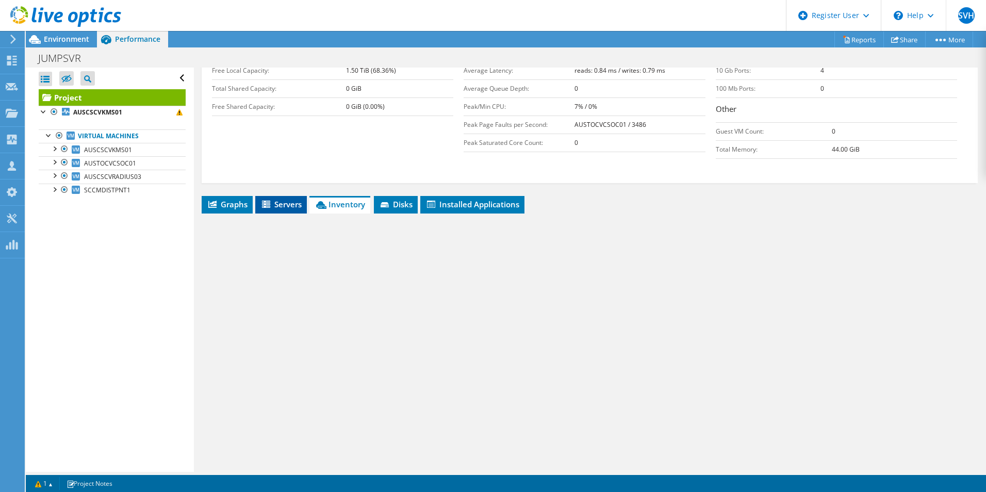
click at [285, 191] on div "Project Details Prepared for: [PERSON_NAME], [EMAIL_ADDRESS][DOMAIN_NAME] Accou…" at bounding box center [590, 153] width 792 height 637
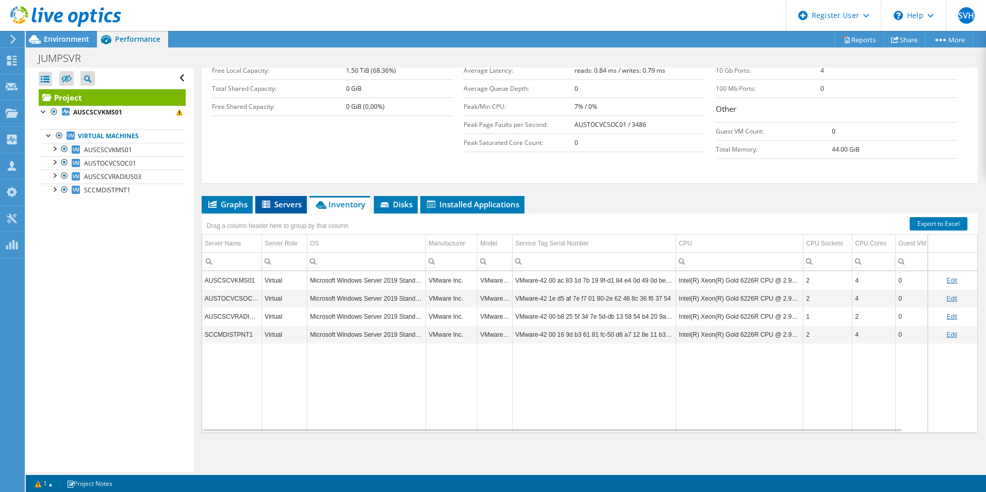
click at [288, 203] on span "Servers" at bounding box center [281, 204] width 41 height 10
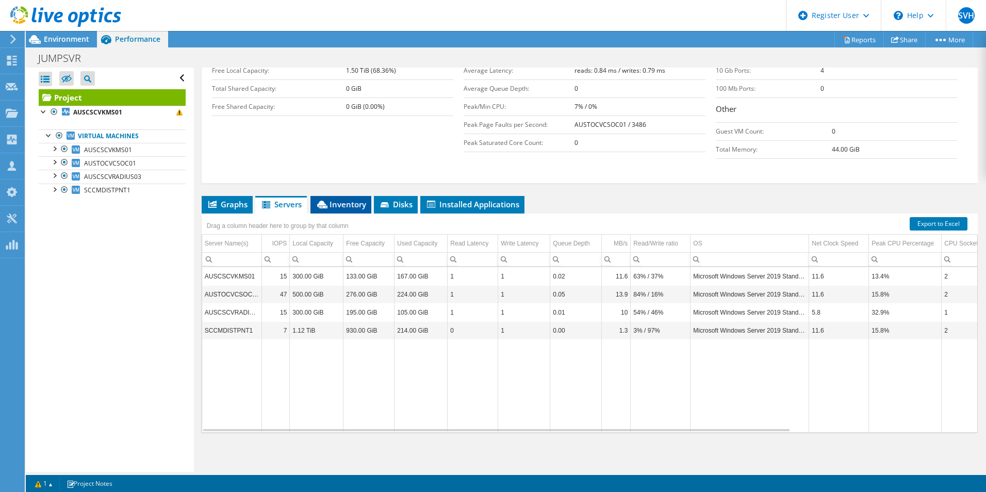
click at [343, 208] on span "Inventory" at bounding box center [341, 204] width 51 height 10
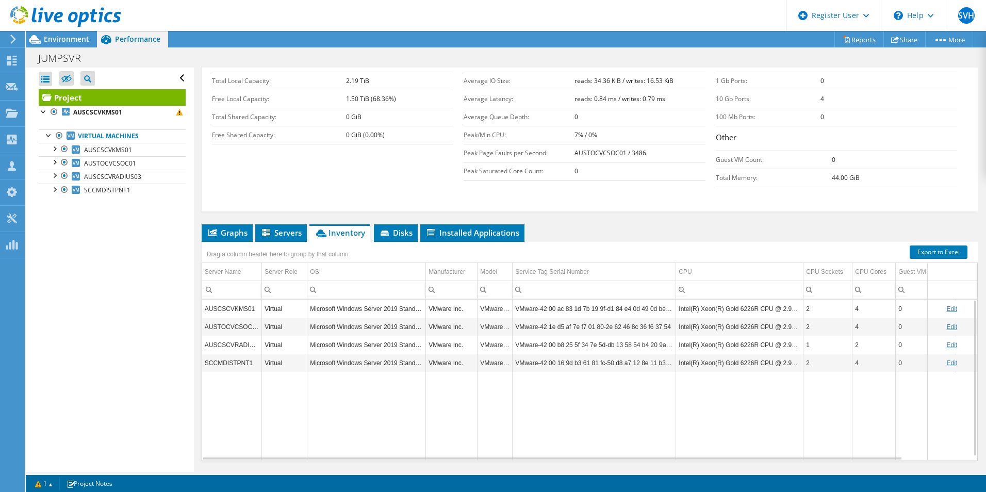
scroll to position [181, 0]
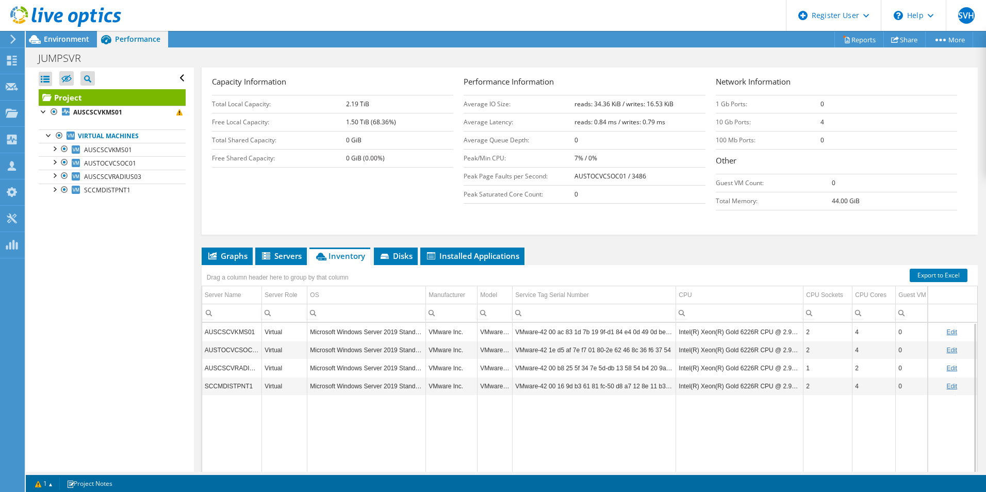
click at [912, 368] on td "0" at bounding box center [926, 368] width 60 height 18
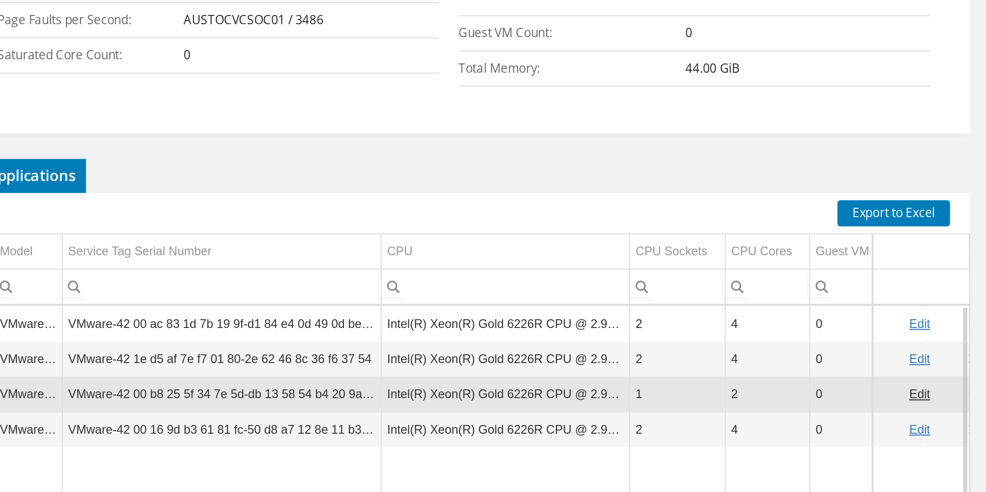
scroll to position [1, 0]
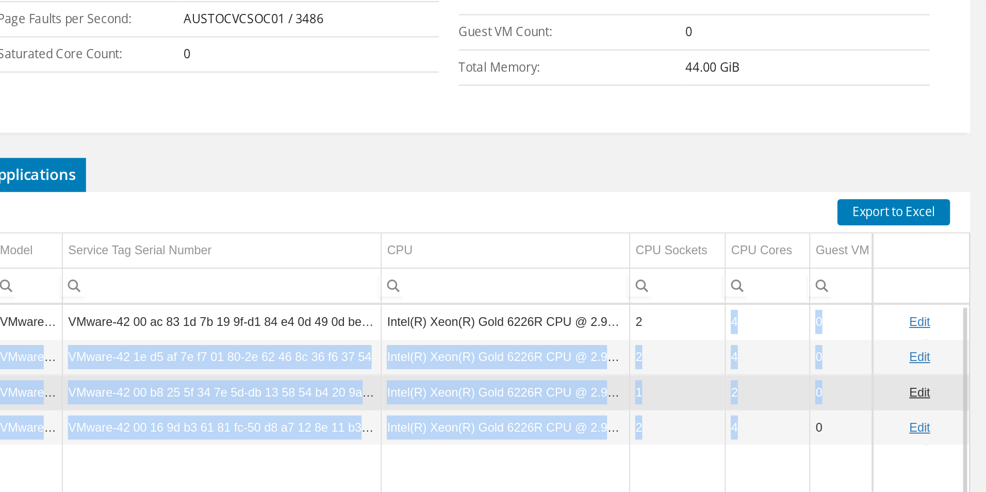
drag, startPoint x: 867, startPoint y: 407, endPoint x: 852, endPoint y: 348, distance: 60.6
click at [852, 348] on tbody "AUSCSCVKMS01 Virtual Microsoft Windows Server 2019 Standard VMware Inc. VMware7…" at bounding box center [622, 421] width 841 height 160
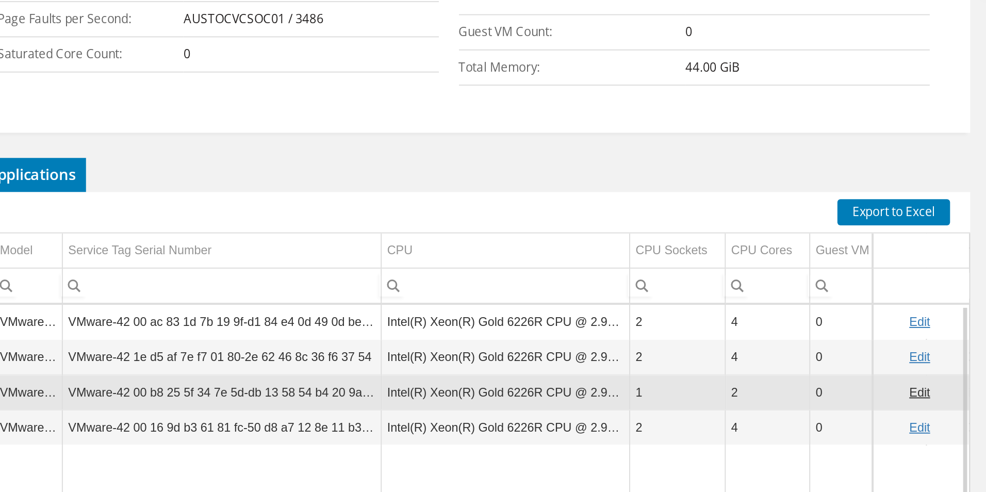
click at [752, 295] on div "Drag a column header here to group by that column" at bounding box center [590, 290] width 776 height 13
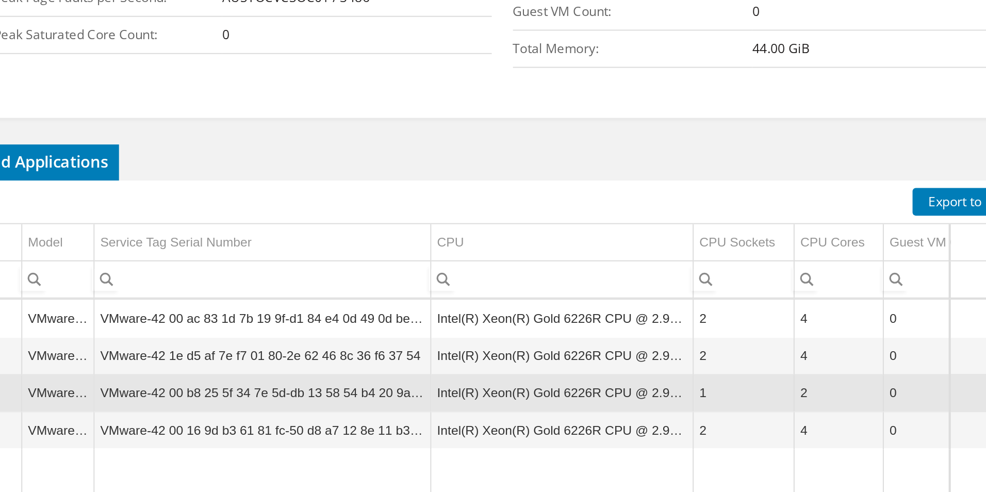
scroll to position [4, 0]
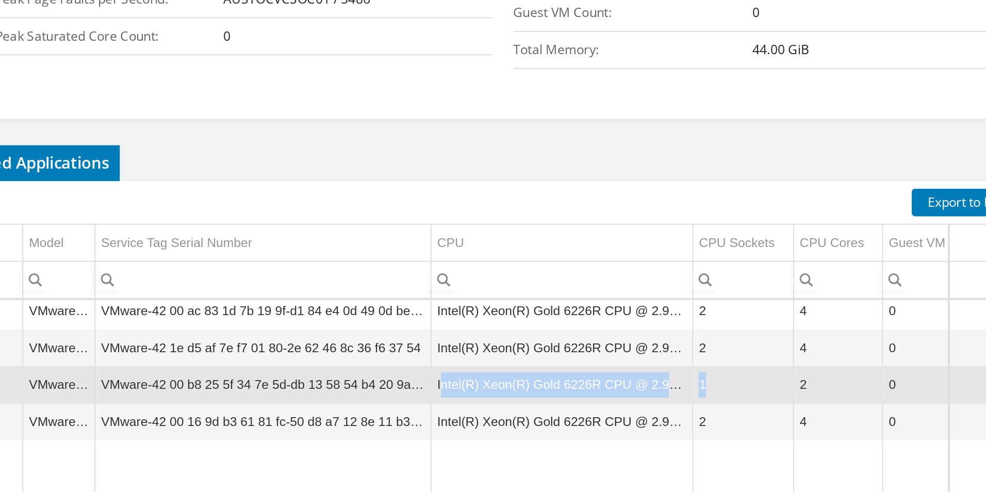
drag, startPoint x: 813, startPoint y: 385, endPoint x: 681, endPoint y: 383, distance: 132.1
click at [681, 383] on tr "AUSCSCVRADIUS03 Virtual Microsoft Windows Server 2019 Standard VMware Inc. VMwa…" at bounding box center [622, 383] width 841 height 18
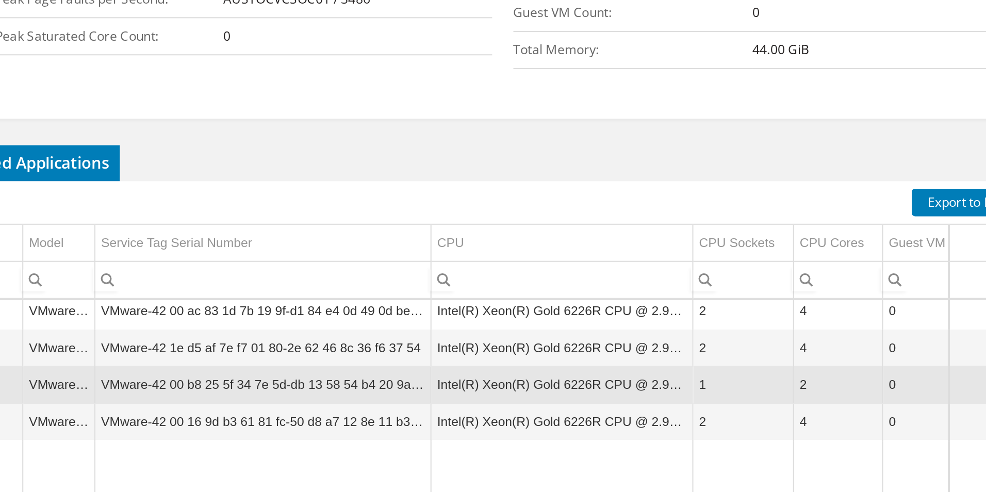
click at [831, 394] on td "2" at bounding box center [828, 401] width 49 height 18
